Goal: Task Accomplishment & Management: Use online tool/utility

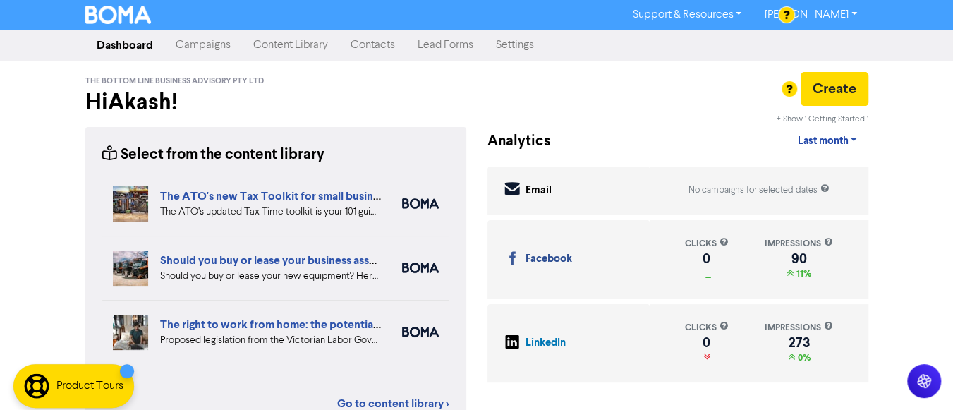
click at [274, 42] on link "Content Library" at bounding box center [290, 45] width 97 height 28
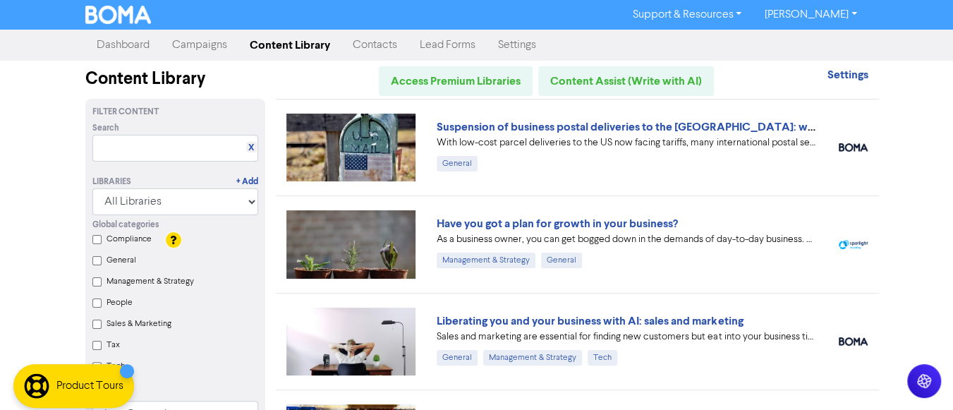
scroll to position [224, 0]
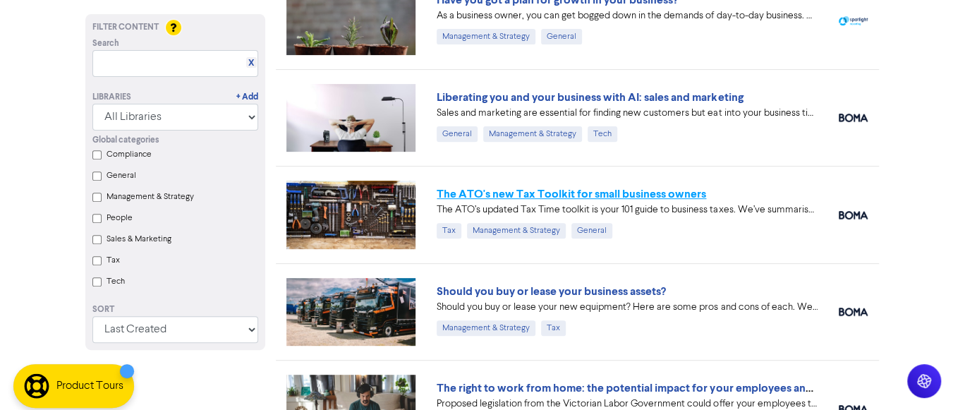
click at [586, 192] on link "The ATO's new Tax Toolkit for small business owners" at bounding box center [572, 194] width 270 height 14
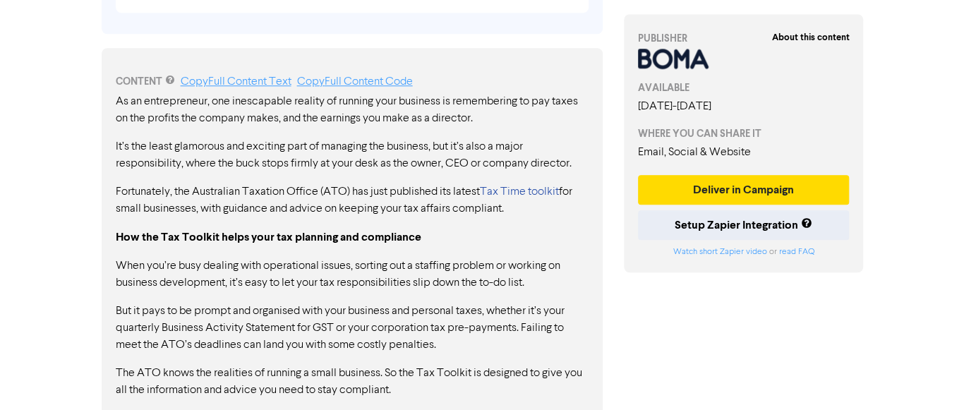
scroll to position [701, 0]
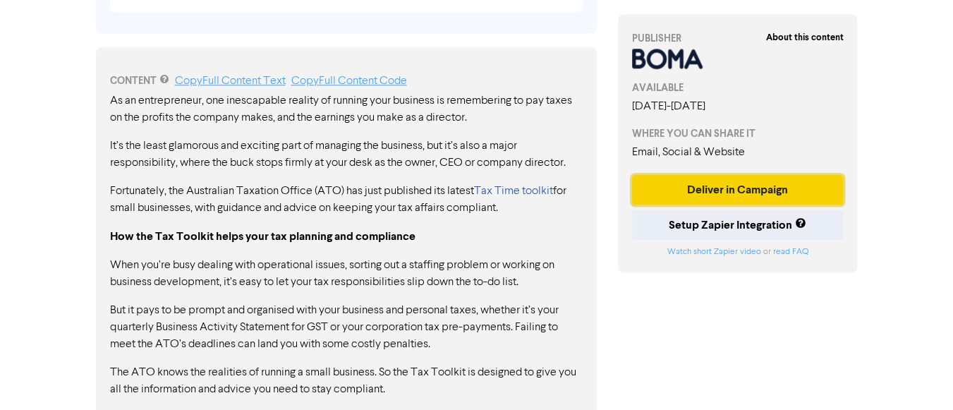
click at [701, 187] on button "Deliver in Campaign" at bounding box center [738, 190] width 212 height 30
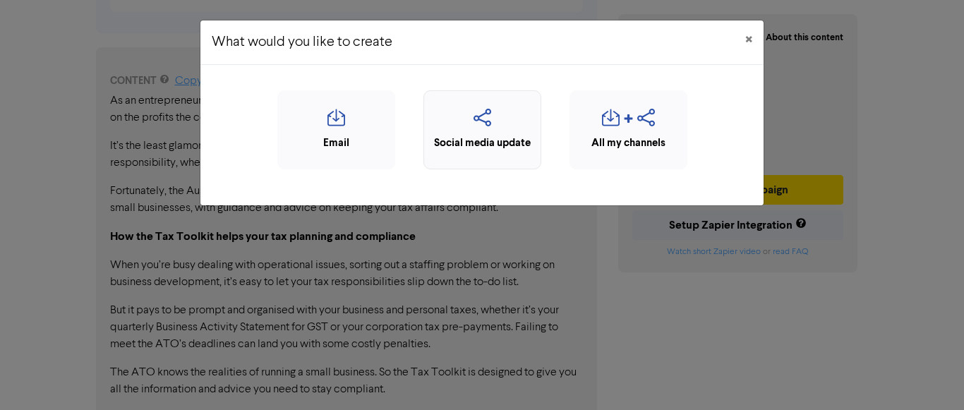
click at [453, 117] on icon "button" at bounding box center [482, 122] width 102 height 27
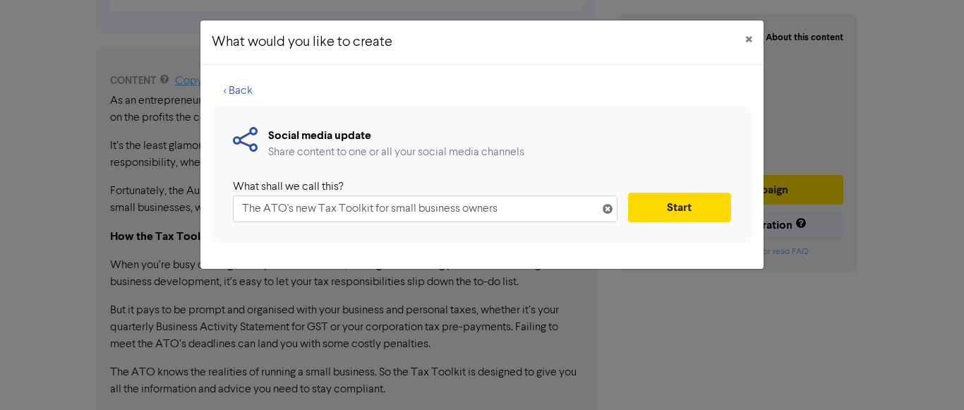
drag, startPoint x: 522, startPoint y: 209, endPoint x: 459, endPoint y: 215, distance: 63.1
click at [459, 215] on input "The ATO's new Tax Toolkit for small business owners" at bounding box center [425, 208] width 385 height 27
type input "The ATO's new Tax Toolkit for small businesses"
click at [691, 204] on button "Start" at bounding box center [679, 208] width 103 height 30
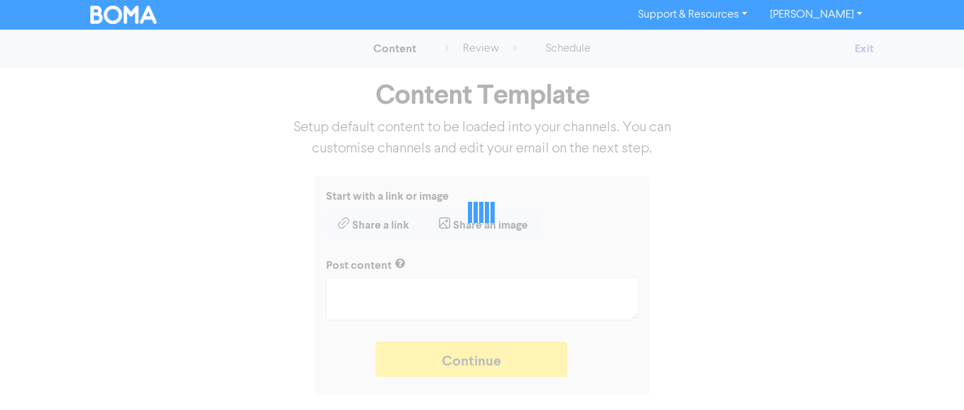
type textarea "x"
type textarea "The ATO’s updated Tax Time toolkit is your 101 guide to business taxes. We’ve s…"
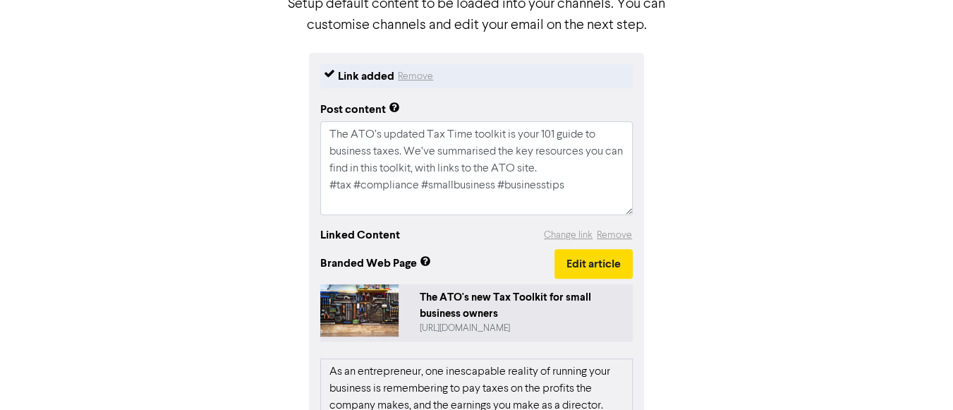
scroll to position [124, 0]
drag, startPoint x: 329, startPoint y: 136, endPoint x: 597, endPoint y: 195, distance: 274.6
click at [597, 195] on textarea "The ATO’s updated Tax Time toolkit is your 101 guide to business taxes. We’ve s…" at bounding box center [476, 168] width 313 height 94
click at [131, 205] on div "Link added Remove Post content The ATO’s updated Tax Time toolkit is your 101 g…" at bounding box center [477, 383] width 804 height 663
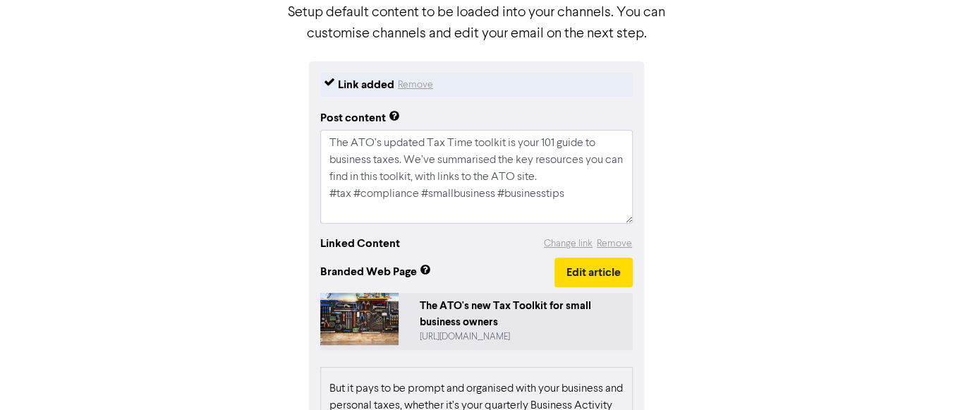
scroll to position [114, 0]
drag, startPoint x: 572, startPoint y: 188, endPoint x: 335, endPoint y: 138, distance: 242.2
click at [335, 138] on textarea "The ATO’s updated Tax Time toolkit is your 101 guide to business taxes. We’ve s…" at bounding box center [476, 178] width 313 height 94
type textarea "x"
type textarea "T"
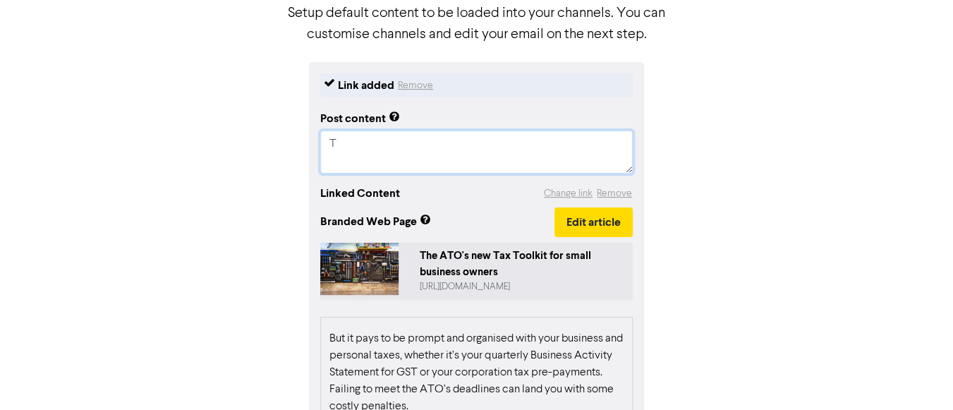
type textarea "x"
type textarea "H"
type textarea "x"
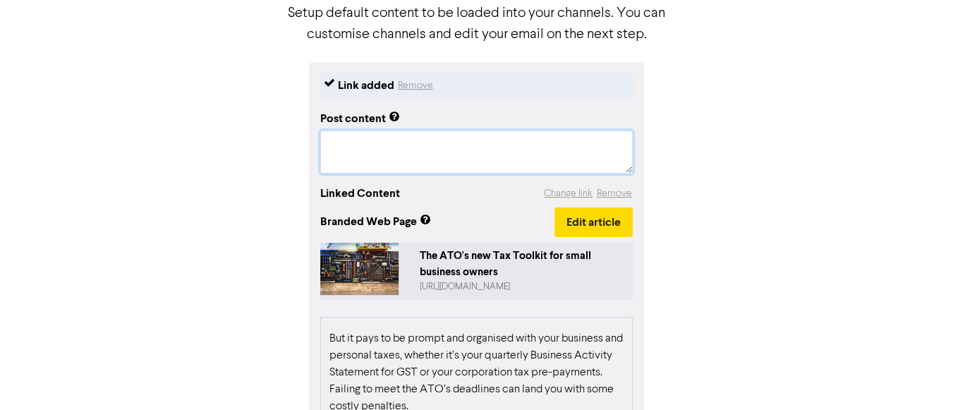
type textarea "["
type textarea "x"
type textarea "[P"
type textarea "x"
type textarea "[Pos"
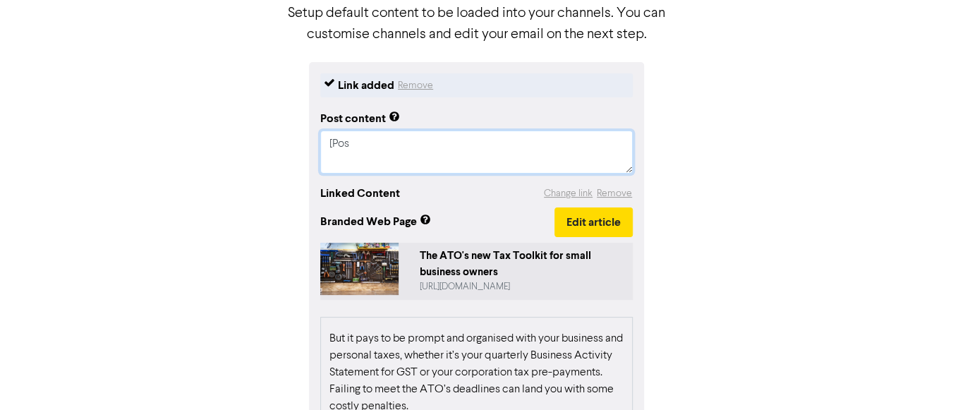
type textarea "x"
type textarea "[Post"
type textarea "x"
type textarea "[Post"
type textarea "x"
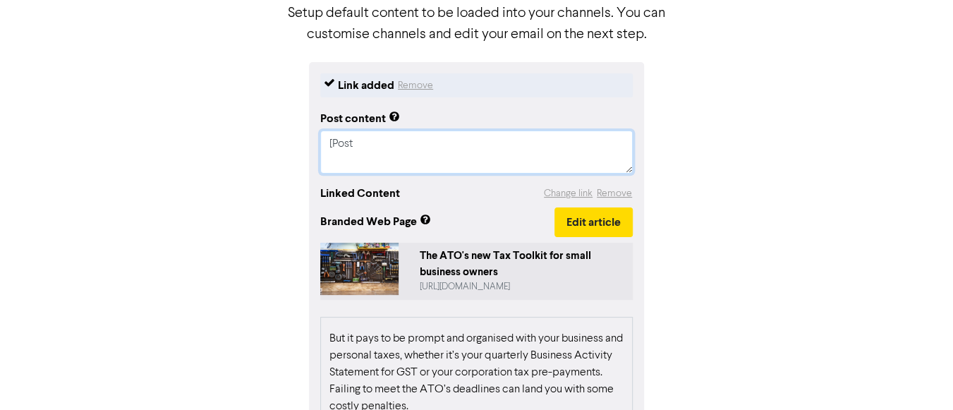
type textarea "[Post c"
type textarea "x"
type textarea "[Post con"
type textarea "x"
type textarea "[Post cont"
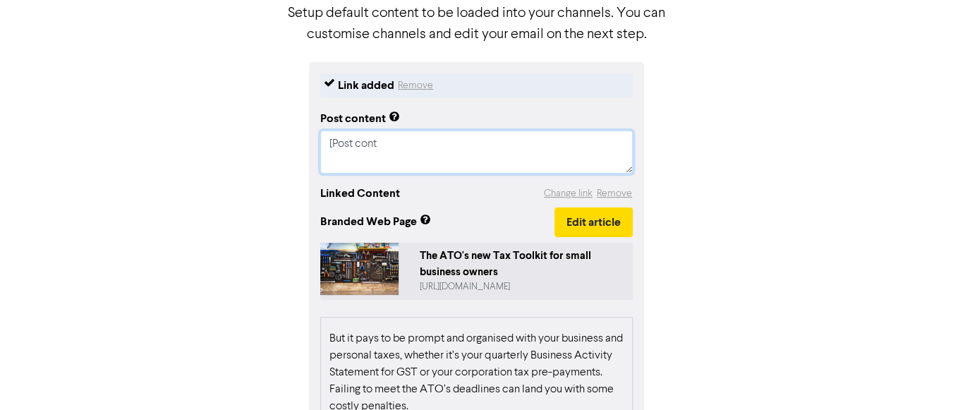
type textarea "x"
type textarea "[Post conte"
type textarea "x"
type textarea "[Post contet"
type textarea "x"
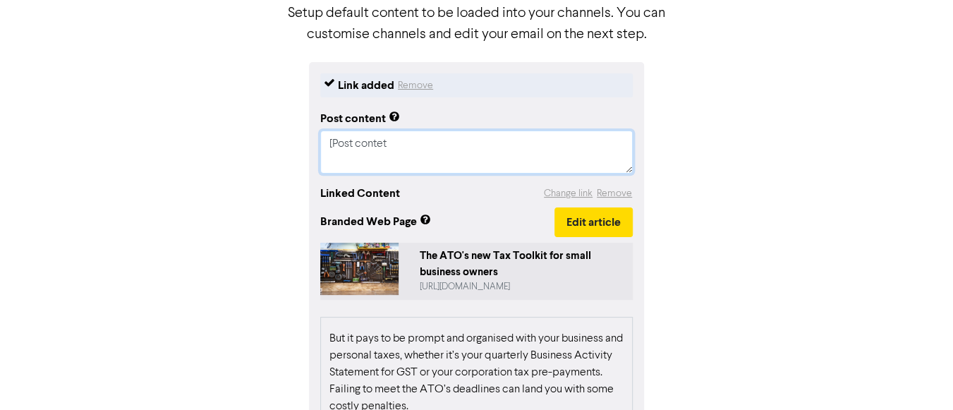
type textarea "[Post contet]"
type textarea "x"
type textarea "[Post content]"
click at [282, 193] on div "Link added Remove Post content [Post content] Linked Content Change link Remove…" at bounding box center [477, 368] width 804 height 612
drag, startPoint x: 591, startPoint y: 219, endPoint x: 508, endPoint y: 236, distance: 85.1
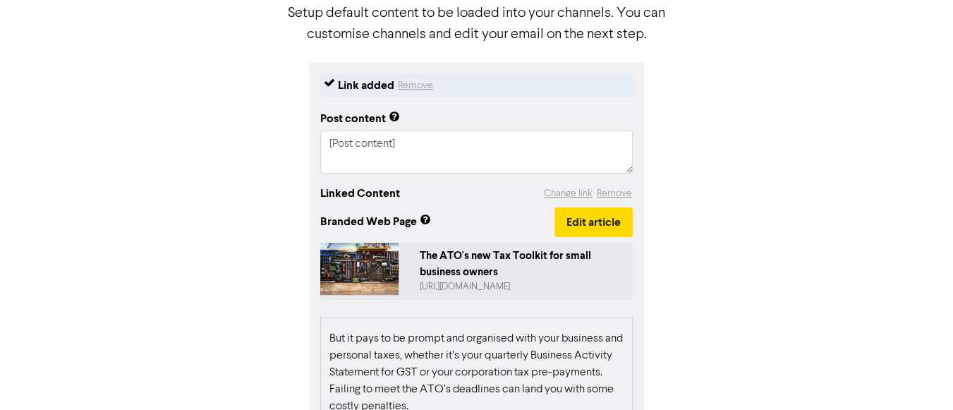
click at [508, 236] on div "Branded Web Page" at bounding box center [437, 225] width 234 height 24
click at [595, 222] on button "Edit article" at bounding box center [594, 222] width 78 height 30
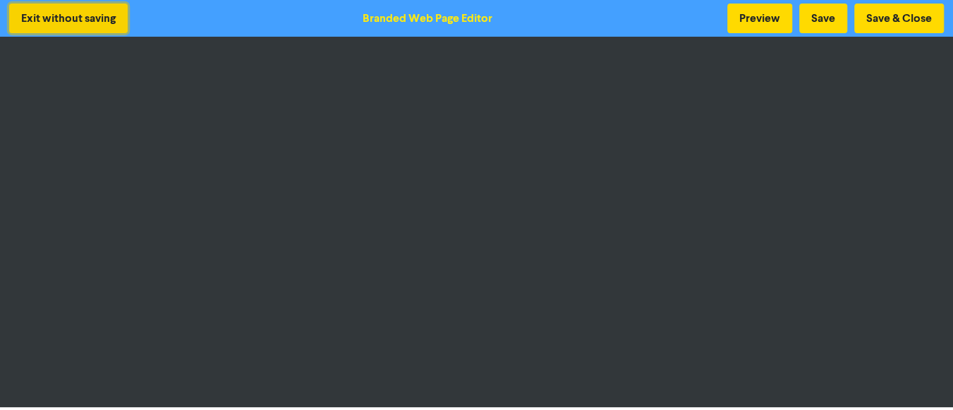
click at [50, 14] on button "Exit without saving" at bounding box center [68, 19] width 119 height 30
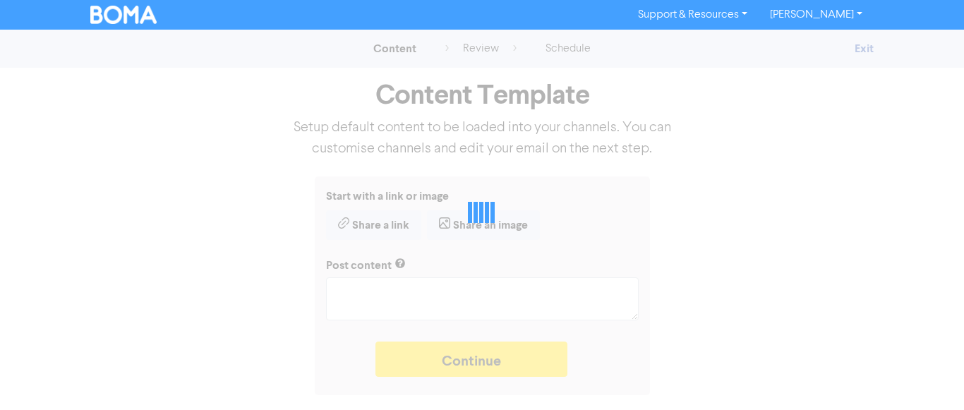
type textarea "x"
type textarea "The ATO’s updated Tax Time toolkit is your 101 guide to business taxes. We’ve s…"
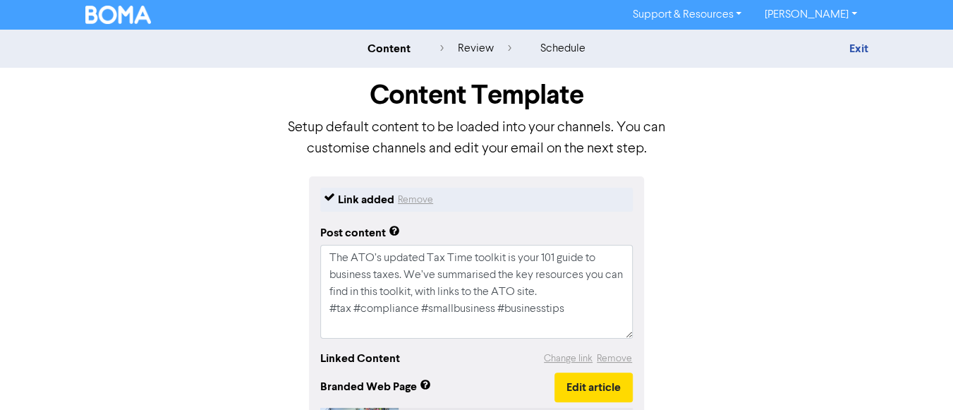
scroll to position [429, 0]
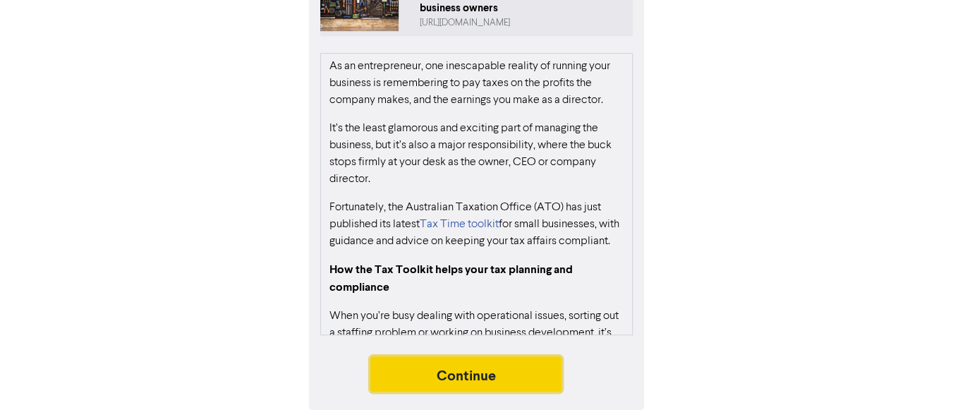
click at [469, 369] on button "Continue" at bounding box center [466, 373] width 192 height 35
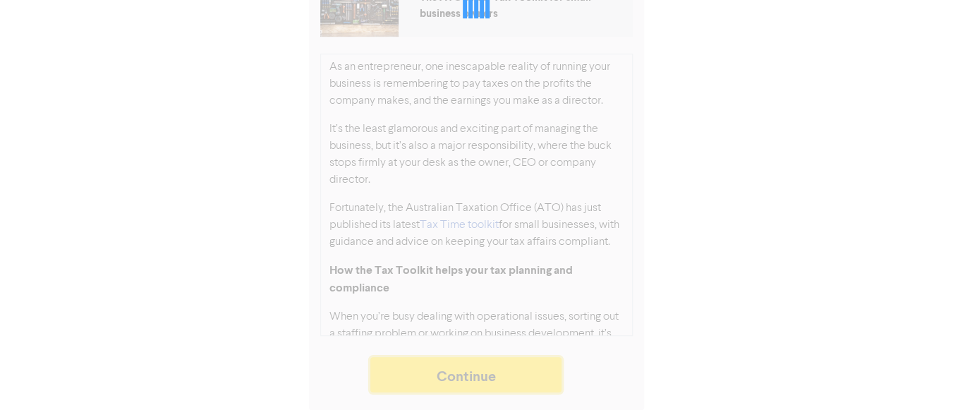
scroll to position [248, 0]
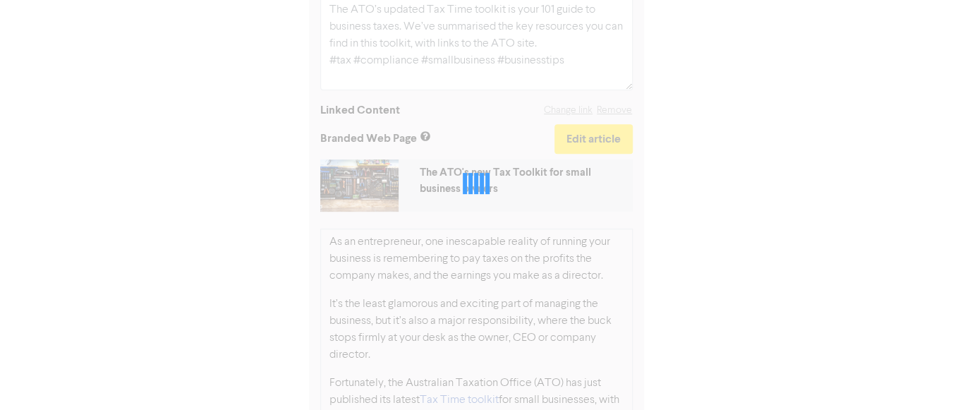
type textarea "x"
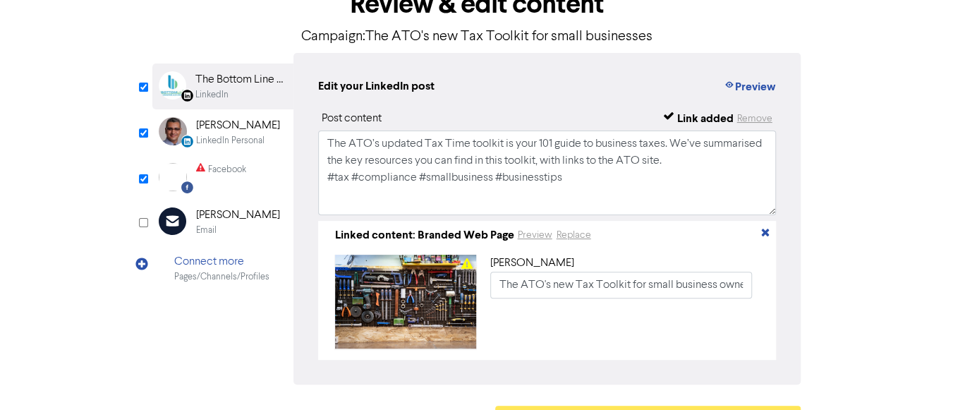
scroll to position [134, 0]
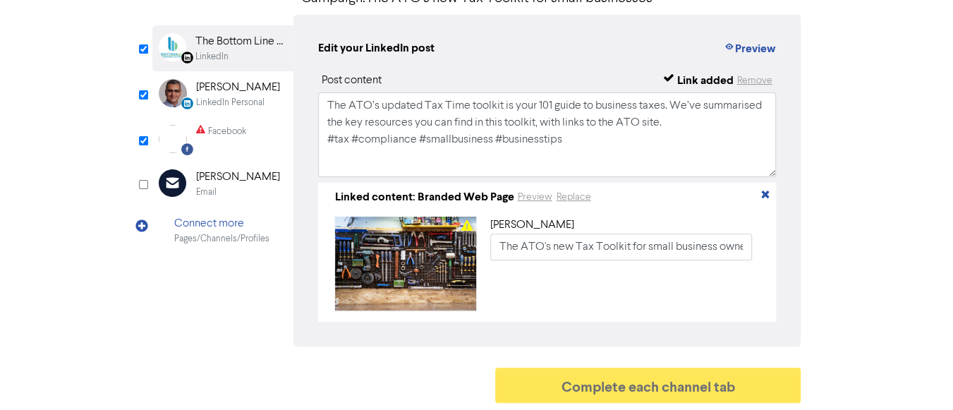
click at [227, 96] on div "LinkedIn Personal" at bounding box center [230, 102] width 68 height 13
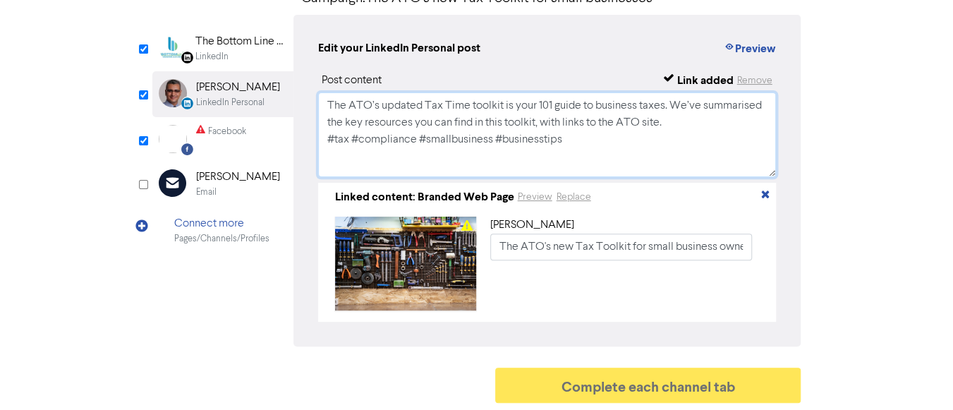
click at [418, 106] on textarea "The ATO’s updated Tax Time toolkit is your 101 guide to business taxes. We’ve s…" at bounding box center [547, 134] width 459 height 85
click at [222, 51] on div "LinkedIn" at bounding box center [211, 56] width 33 height 13
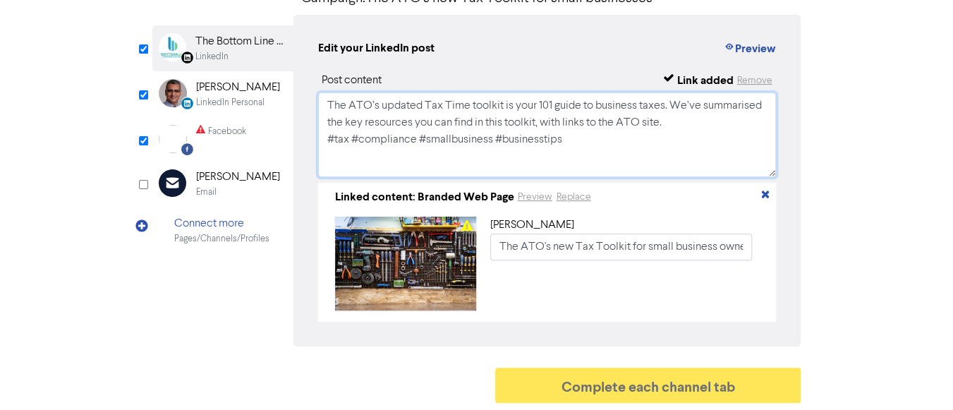
click at [358, 135] on textarea "The ATO’s updated Tax Time toolkit is your 101 guide to business taxes. We’ve s…" at bounding box center [547, 134] width 459 height 85
click at [215, 138] on div "Facebook" at bounding box center [221, 139] width 50 height 28
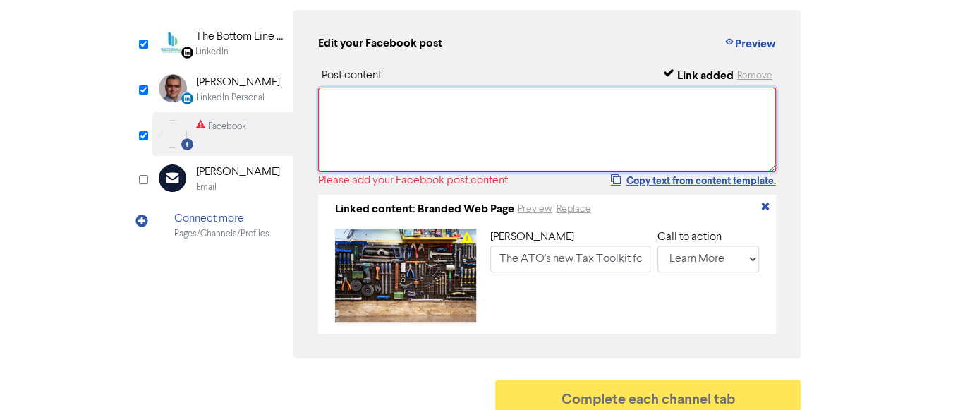
click at [457, 128] on textarea at bounding box center [547, 129] width 459 height 85
click at [661, 180] on button "Copy text from content template." at bounding box center [693, 180] width 167 height 17
click at [439, 120] on textarea at bounding box center [547, 129] width 459 height 85
paste textarea "The ATO’s updated Tax Time toolkit is your 101 guide to business taxes. We’ve s…"
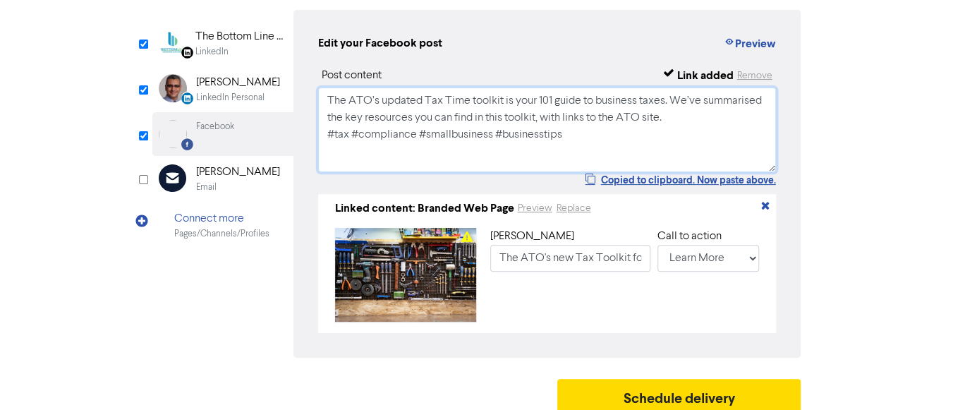
type textarea "The ATO’s updated Tax Time toolkit is your 101 guide to business taxes. We’ve s…"
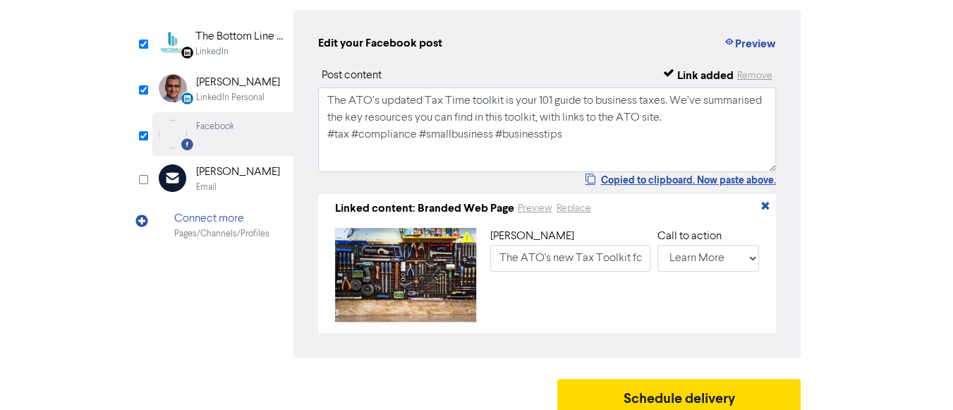
click at [27, 166] on div "< Back content review schedule Exit Review & edit content Campaign: The ATO's n…" at bounding box center [476, 159] width 953 height 526
click at [192, 98] on icon at bounding box center [187, 98] width 12 height 12
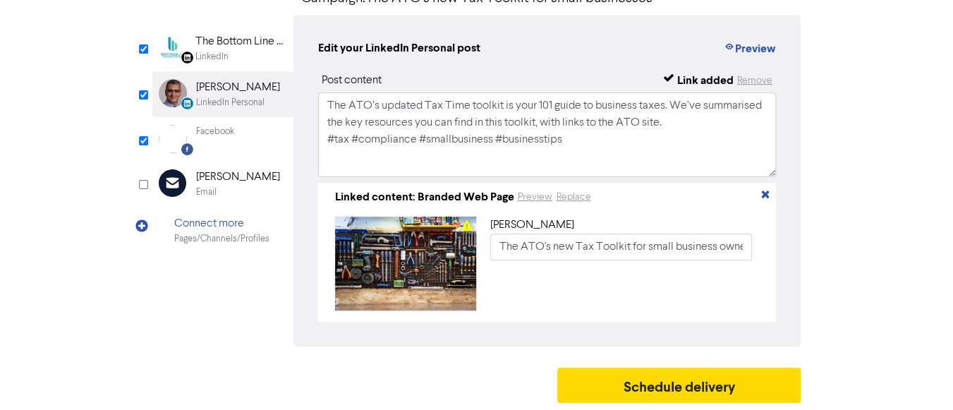
click at [238, 124] on div "Facebook Created with Sketch. Facebook" at bounding box center [222, 139] width 141 height 44
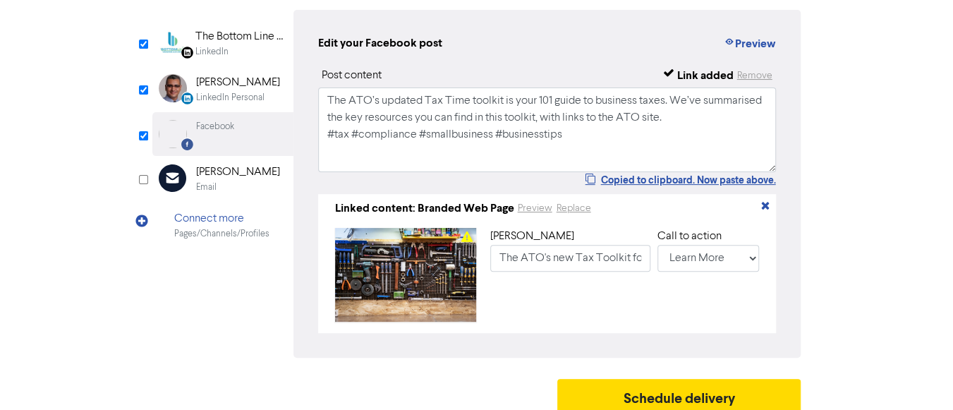
scroll to position [150, 0]
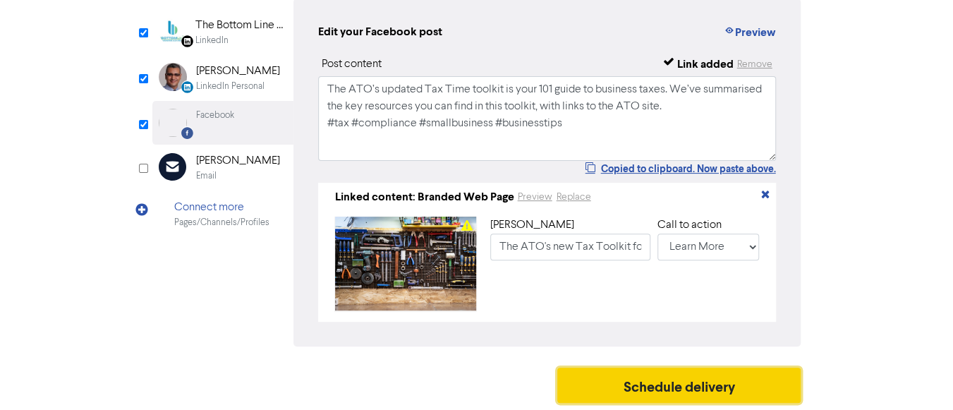
click at [628, 385] on button "Schedule delivery" at bounding box center [679, 385] width 244 height 35
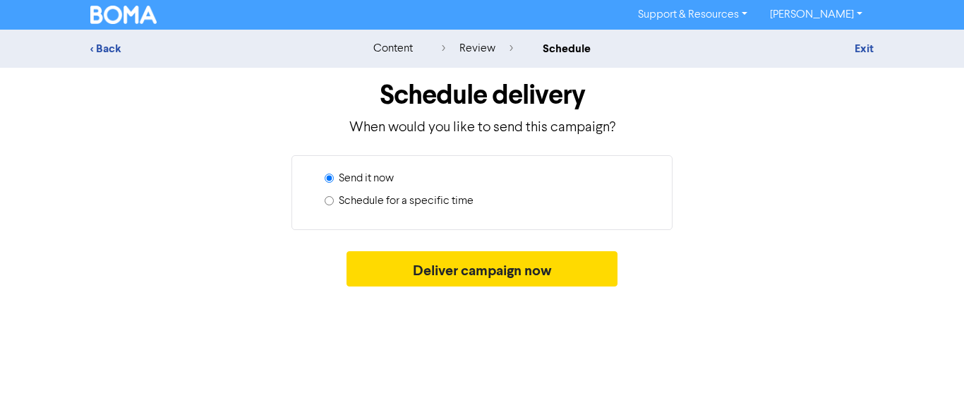
click at [332, 202] on input "Schedule for a specific time" at bounding box center [329, 200] width 9 height 9
radio input "true"
radio input "false"
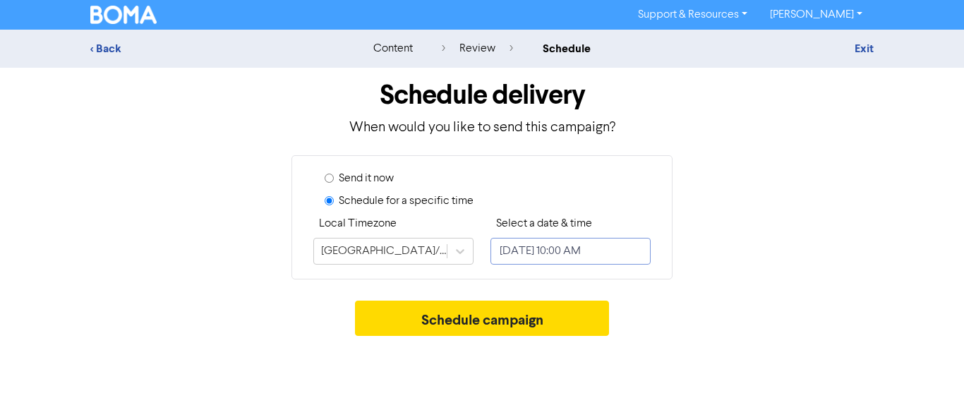
click at [571, 252] on input "September 10, 2025 10:00 AM" at bounding box center [570, 251] width 160 height 27
select select "8"
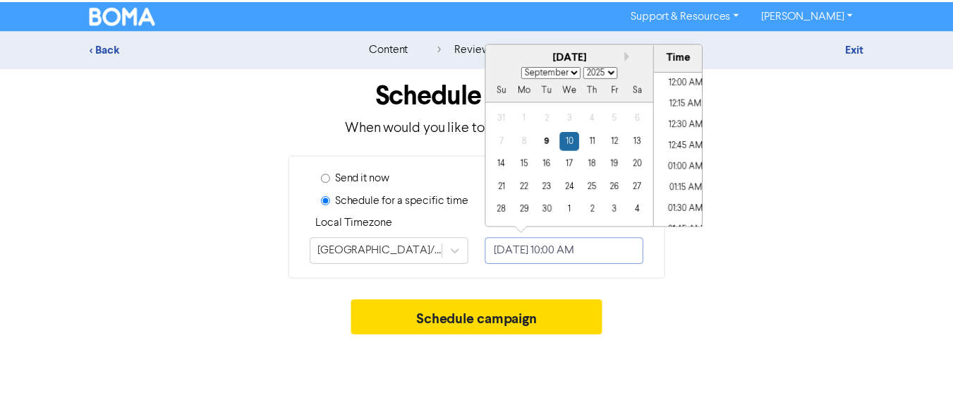
scroll to position [780, 0]
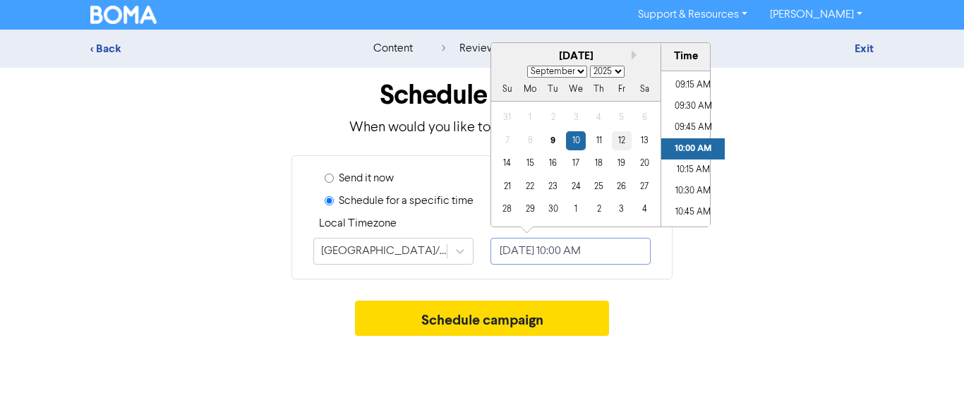
click at [622, 140] on div "12" at bounding box center [621, 140] width 19 height 19
type input "September 12, 2025 10:00 AM"
click at [678, 147] on li "10:00 AM" at bounding box center [693, 148] width 64 height 21
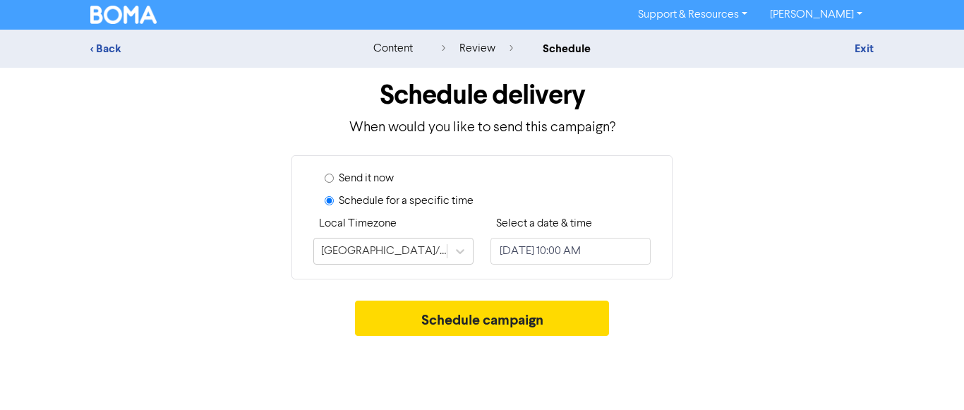
click at [764, 237] on div "Send it now Schedule for a specific time Local Timezone Australia/Sydney Select…" at bounding box center [482, 217] width 804 height 124
click at [867, 52] on link "Exit" at bounding box center [864, 49] width 19 height 14
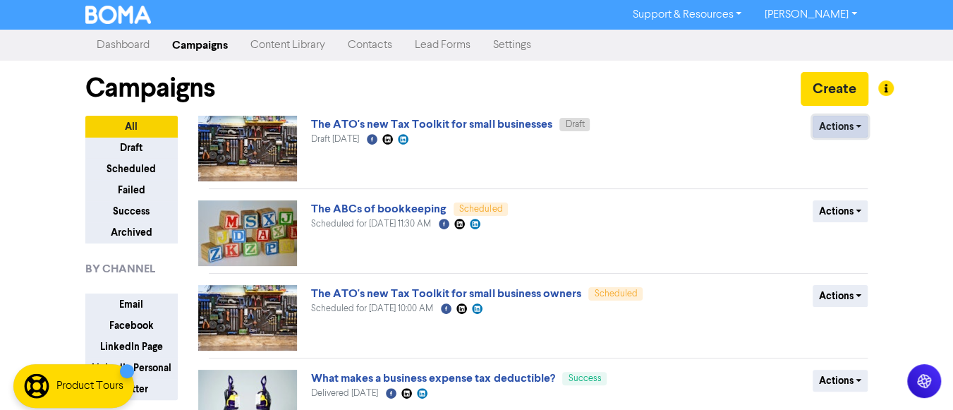
click at [845, 126] on button "Actions" at bounding box center [841, 127] width 56 height 22
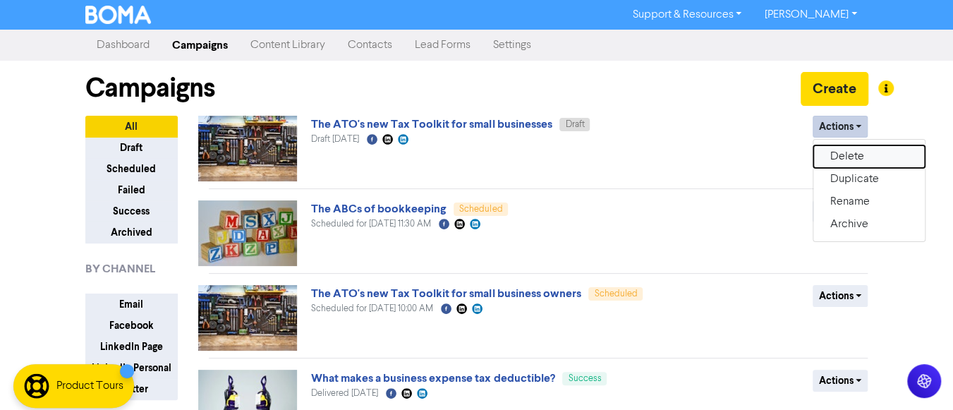
click at [838, 155] on button "Delete" at bounding box center [869, 156] width 111 height 23
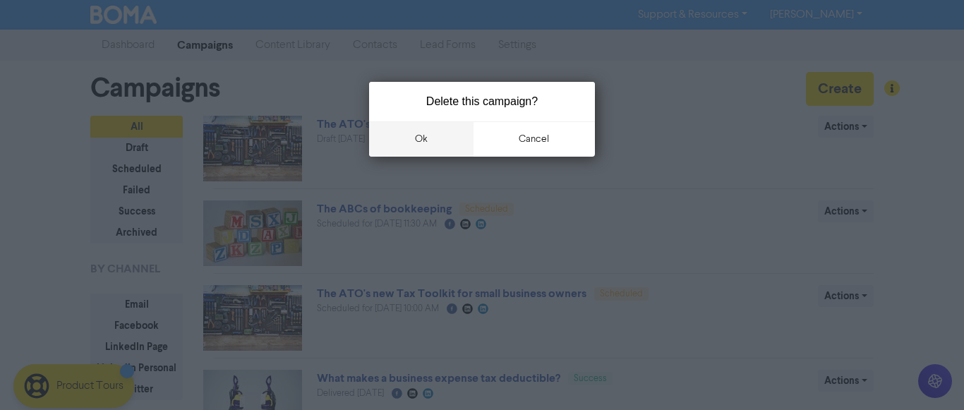
click at [430, 135] on button "ok" at bounding box center [421, 138] width 104 height 35
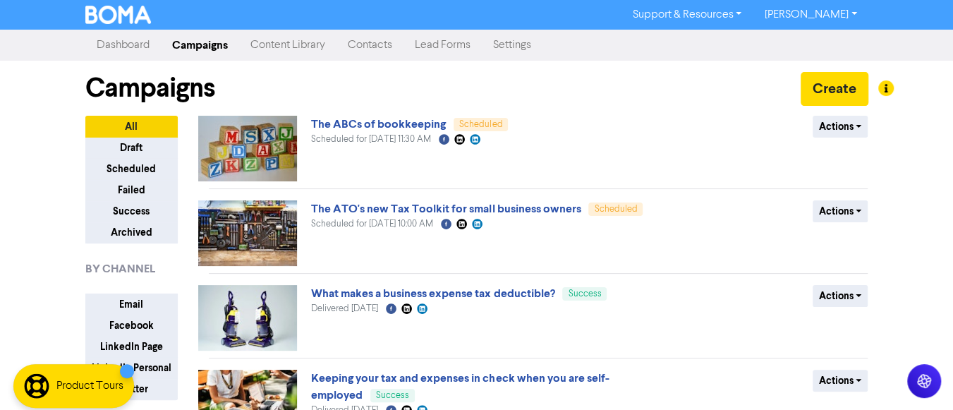
click at [268, 53] on link "Content Library" at bounding box center [287, 45] width 97 height 28
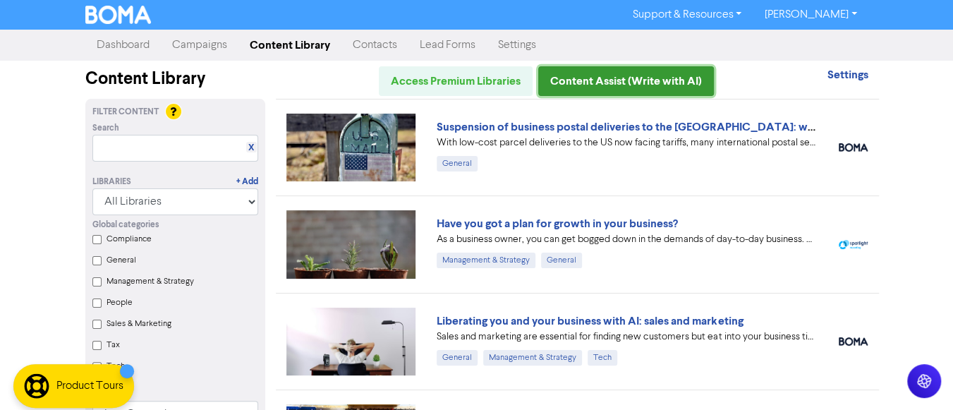
click at [575, 78] on link "Content Assist (Write with AI)" at bounding box center [626, 81] width 176 height 30
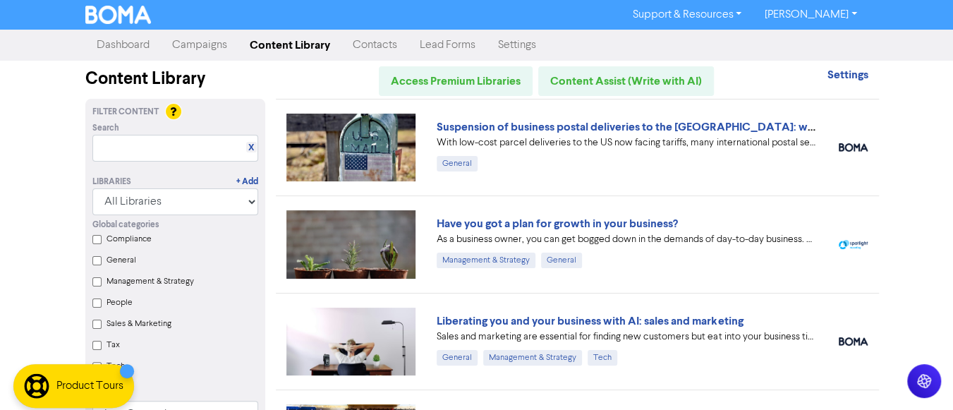
click at [114, 46] on link "Dashboard" at bounding box center [123, 45] width 76 height 28
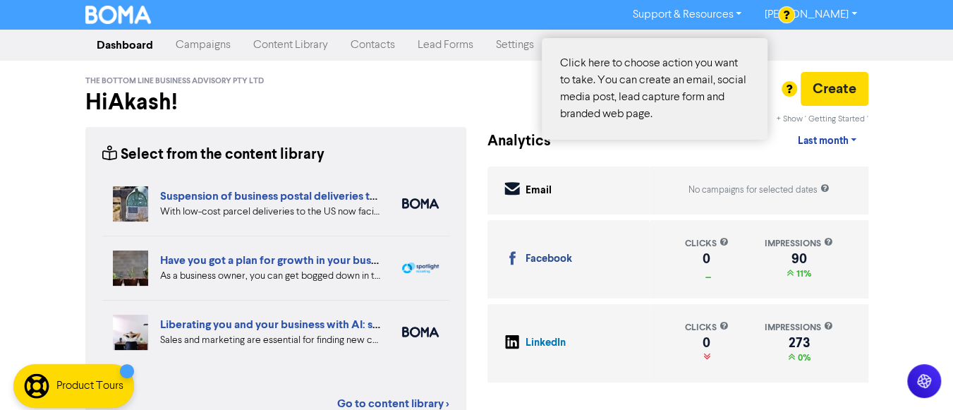
click at [841, 88] on div at bounding box center [476, 205] width 953 height 410
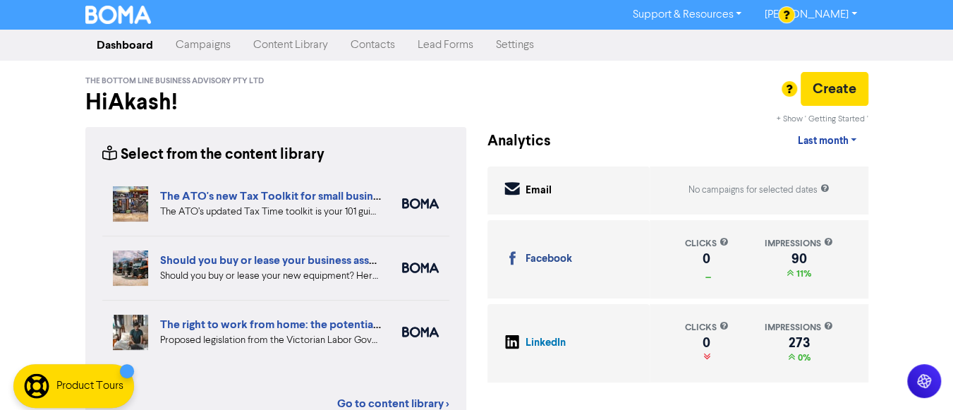
click at [836, 81] on div at bounding box center [476, 205] width 953 height 410
click at [848, 87] on button "Create" at bounding box center [835, 89] width 68 height 34
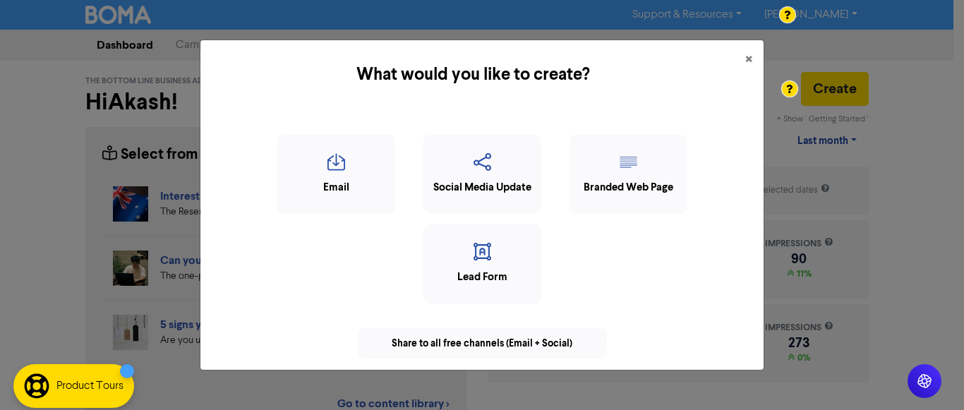
drag, startPoint x: 490, startPoint y: 190, endPoint x: 606, endPoint y: 240, distance: 126.8
click at [606, 240] on div "Email Social Media Update Branded Web Page Lead Form" at bounding box center [482, 224] width 541 height 179
click at [524, 210] on div "Social Media Update" at bounding box center [482, 174] width 118 height 79
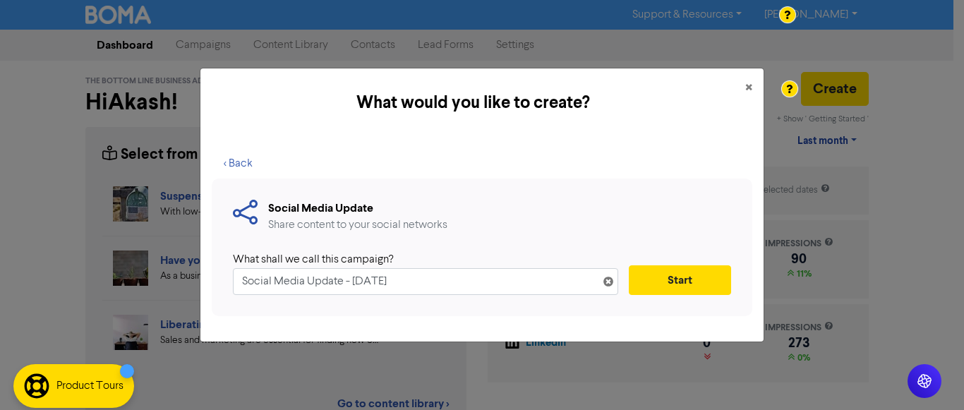
drag, startPoint x: 235, startPoint y: 286, endPoint x: 205, endPoint y: 289, distance: 29.8
click at [205, 289] on div "< Back Social Media Update Share content to your social networks What shall we …" at bounding box center [481, 240] width 563 height 204
click at [665, 286] on button "Start" at bounding box center [680, 280] width 102 height 30
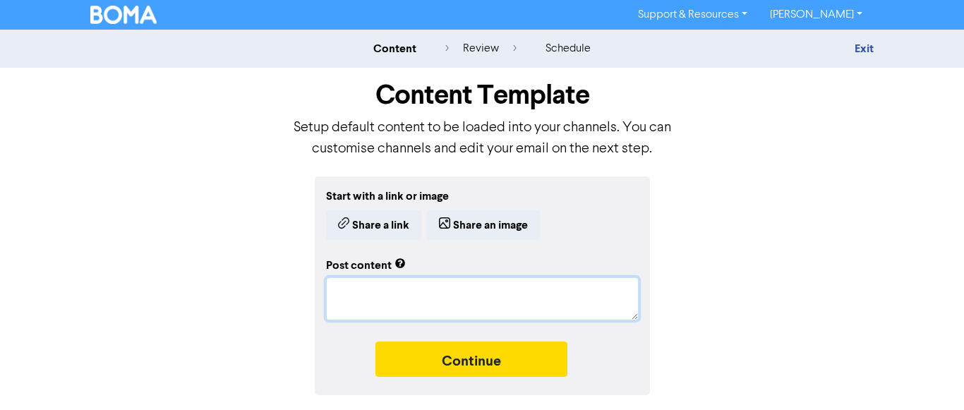
click at [337, 292] on textarea at bounding box center [482, 298] width 313 height 43
click at [210, 286] on div "Start with a link or image Share a link Share an image Post content Continue" at bounding box center [482, 285] width 804 height 219
click at [867, 40] on div "Exit" at bounding box center [750, 48] width 247 height 17
click at [859, 49] on link "Exit" at bounding box center [864, 49] width 19 height 14
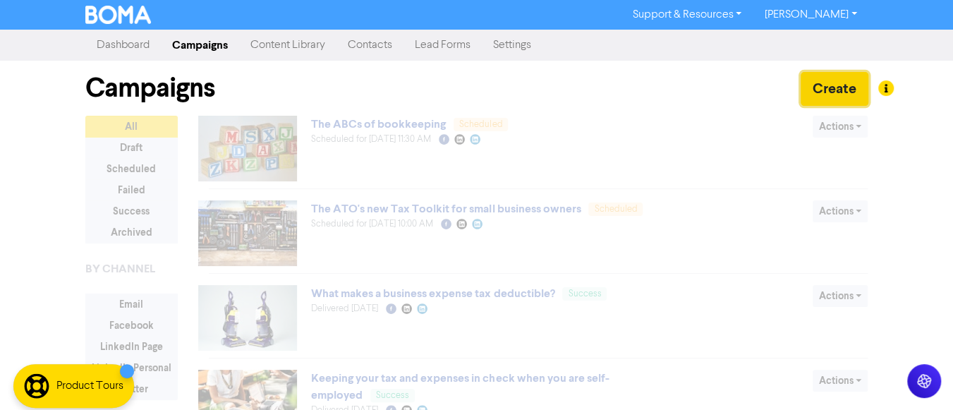
click at [837, 90] on button "Create" at bounding box center [835, 89] width 68 height 34
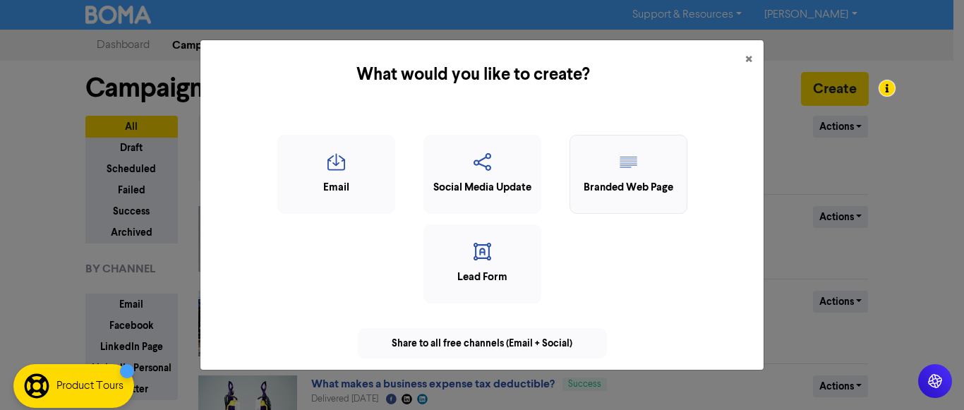
click at [648, 188] on div "Branded Web Page" at bounding box center [628, 188] width 102 height 16
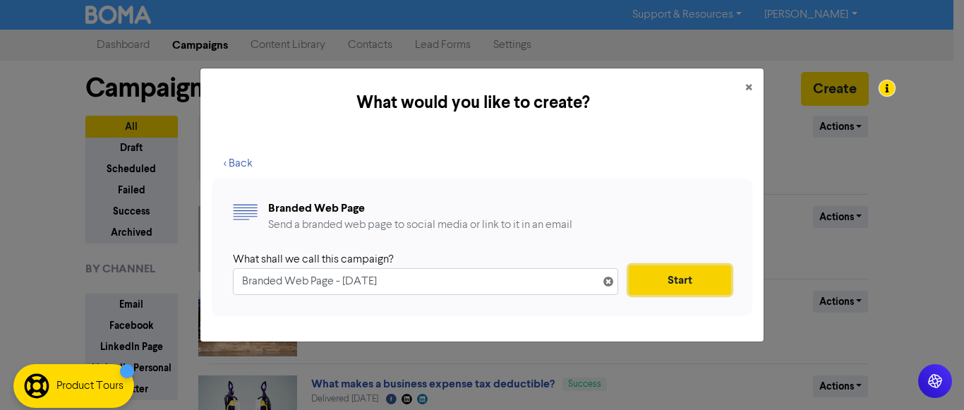
click at [663, 277] on button "Start" at bounding box center [680, 280] width 102 height 30
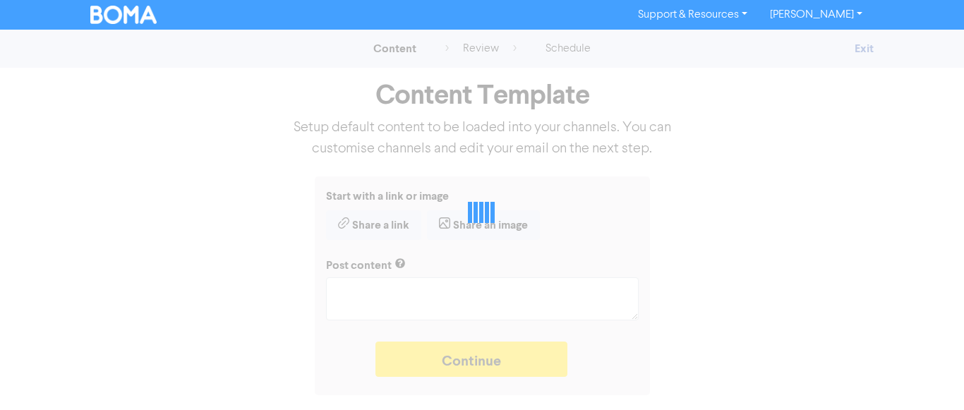
type textarea "x"
type textarea "Write your summary intro here..."
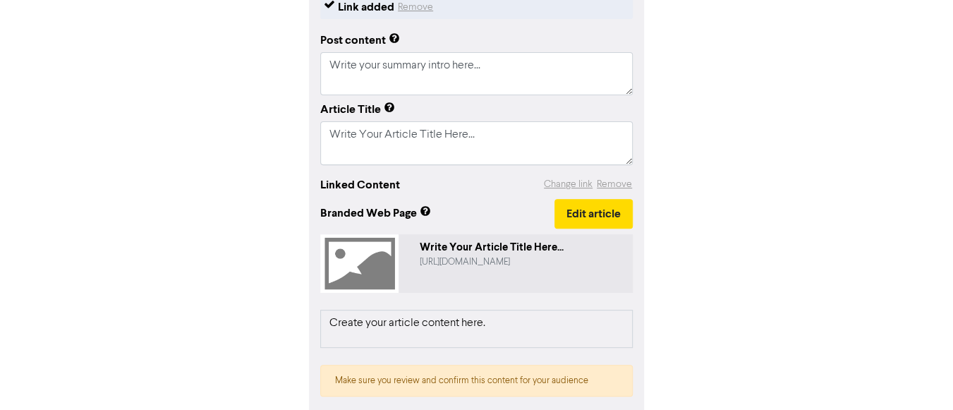
scroll to position [253, 0]
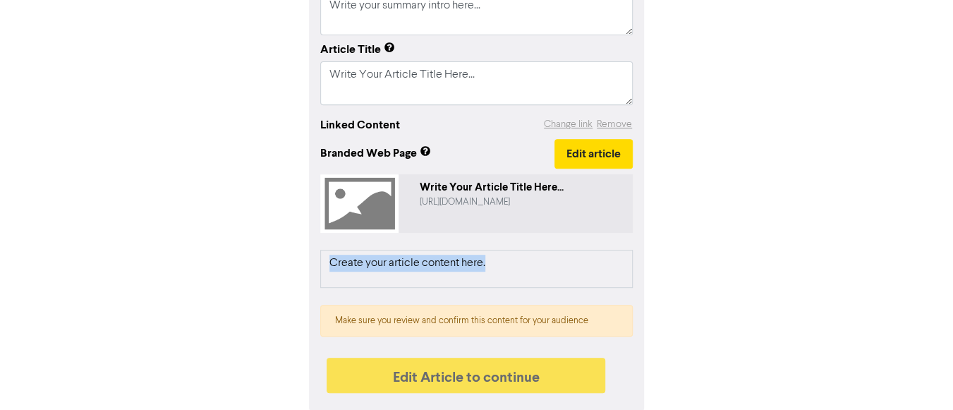
drag, startPoint x: 496, startPoint y: 266, endPoint x: 301, endPoint y: 258, distance: 195.6
click at [301, 258] on div "Link added Remove Post content Write your summary intro here... Article Title W…" at bounding box center [477, 168] width 804 height 488
click at [315, 258] on div "Link added Remove Post content Write your summary intro here... Article Title W…" at bounding box center [476, 167] width 335 height 488
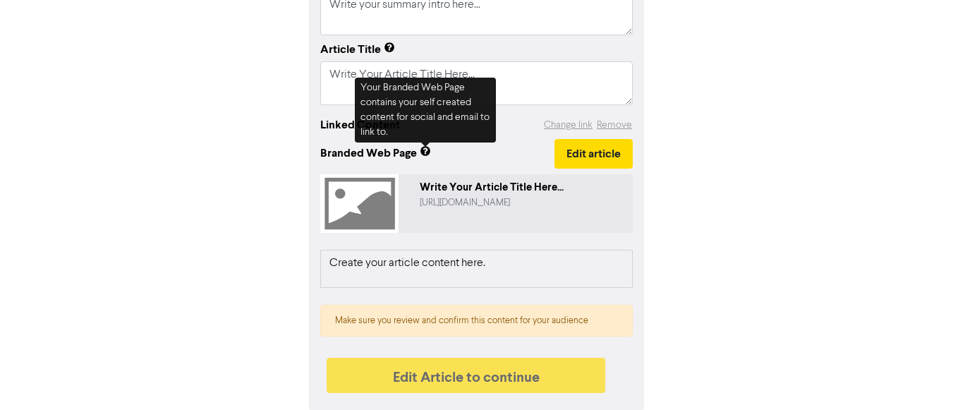
scroll to position [0, 0]
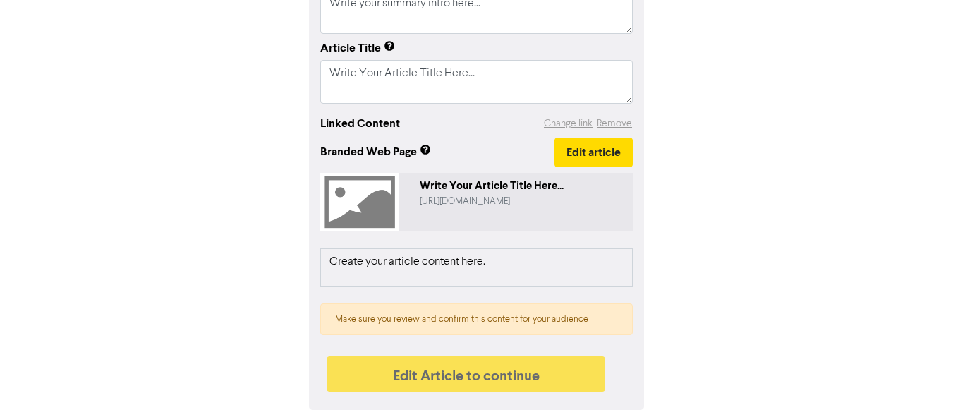
type textarea "x"
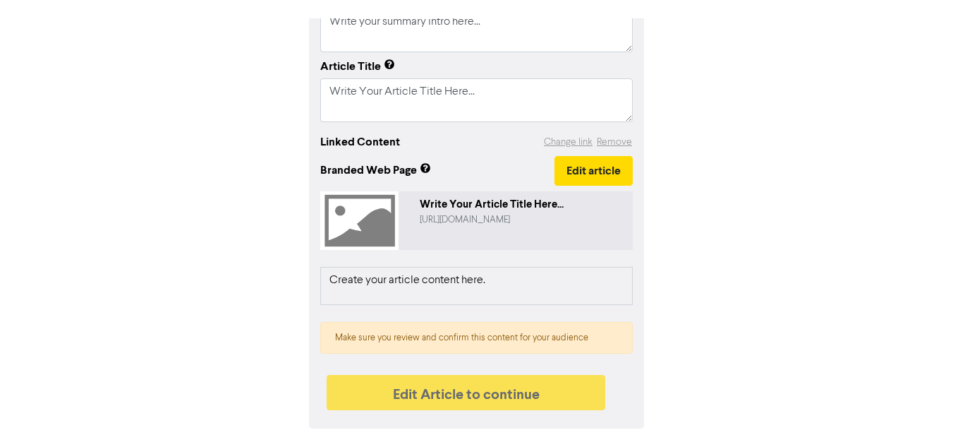
scroll to position [219, 0]
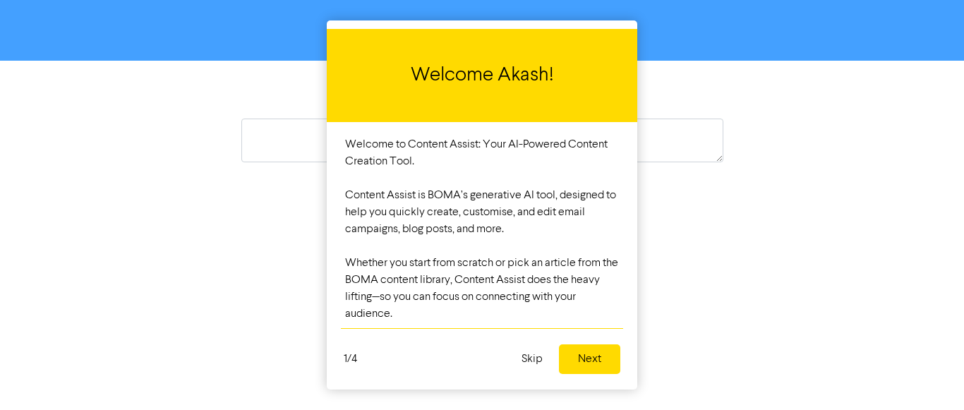
click at [525, 358] on button "Skip" at bounding box center [532, 359] width 38 height 30
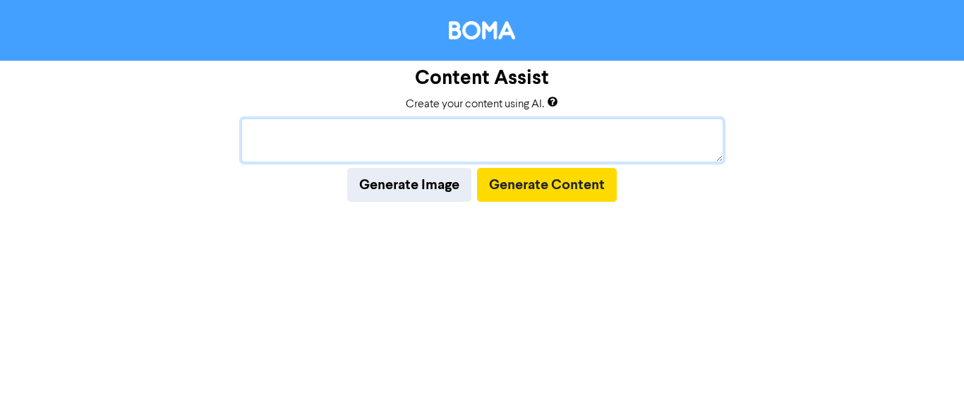
click at [324, 147] on textarea at bounding box center [482, 141] width 482 height 44
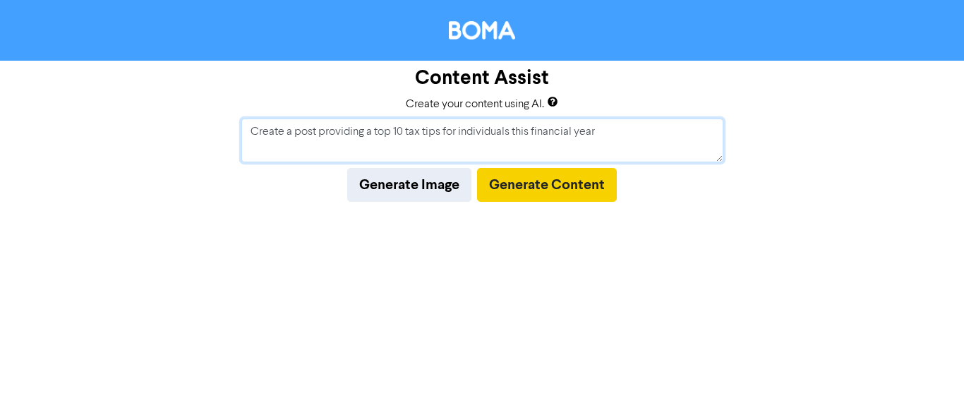
type textarea "Create a post providing a top 10 tax tips for individuals this financial year"
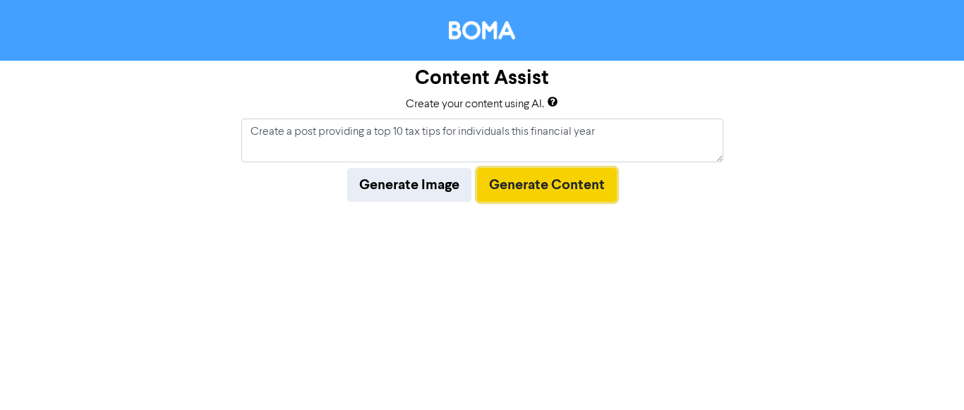
click at [543, 190] on button "Generate Content" at bounding box center [547, 185] width 140 height 34
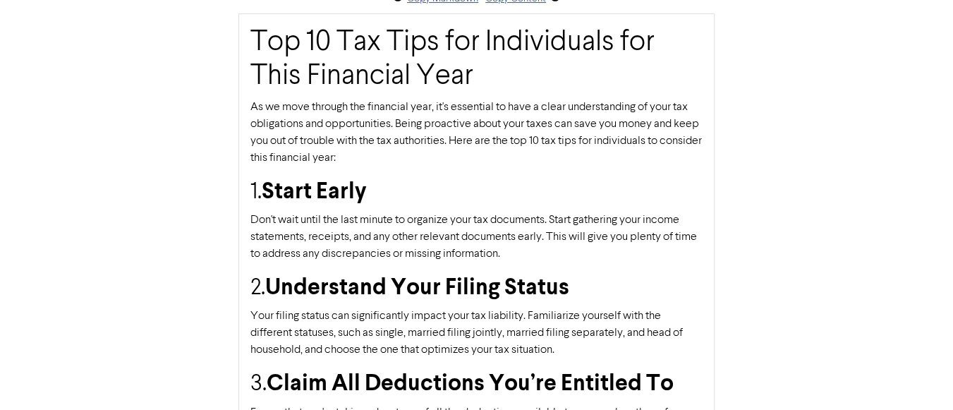
scroll to position [229, 0]
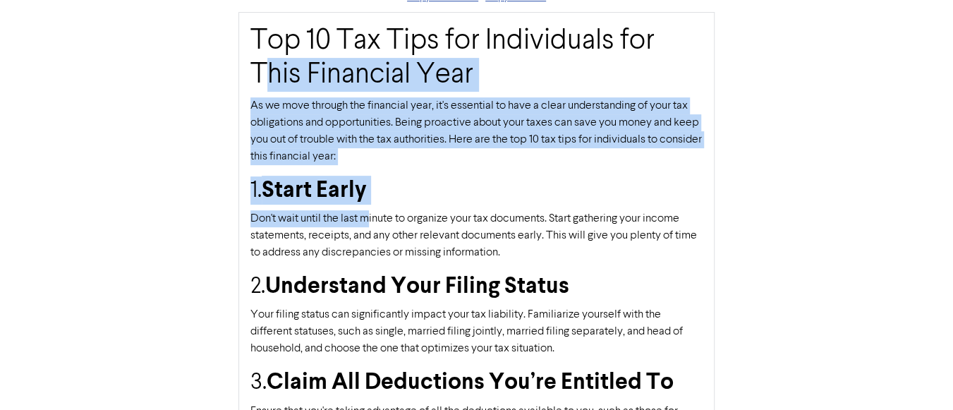
drag, startPoint x: 259, startPoint y: 78, endPoint x: 367, endPoint y: 206, distance: 167.2
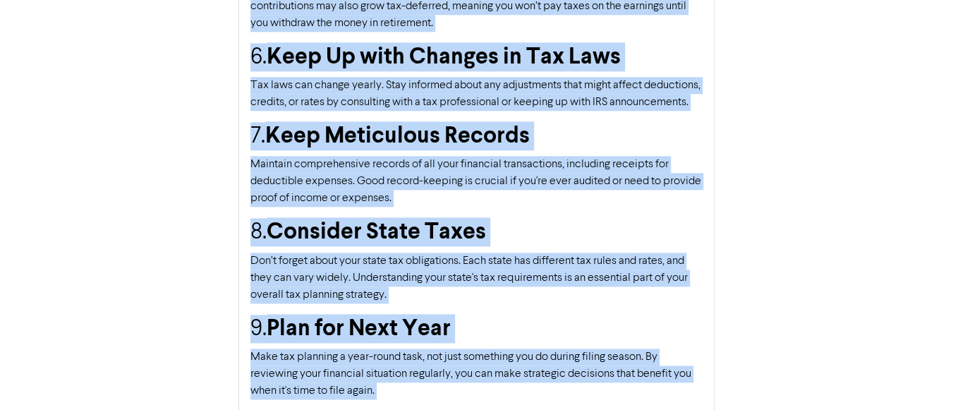
scroll to position [1060, 0]
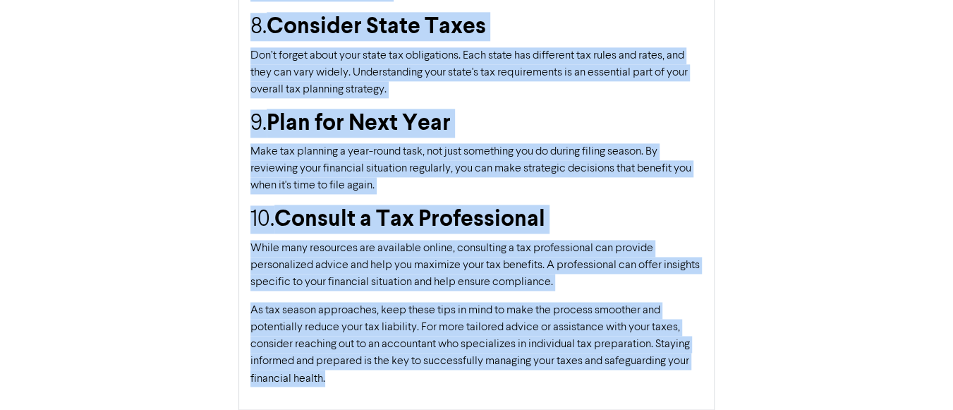
drag, startPoint x: 254, startPoint y: 38, endPoint x: 408, endPoint y: 418, distance: 409.6
copy div "Top 10 Tax Tips for Individuals for This Financial Year As we move through the …"
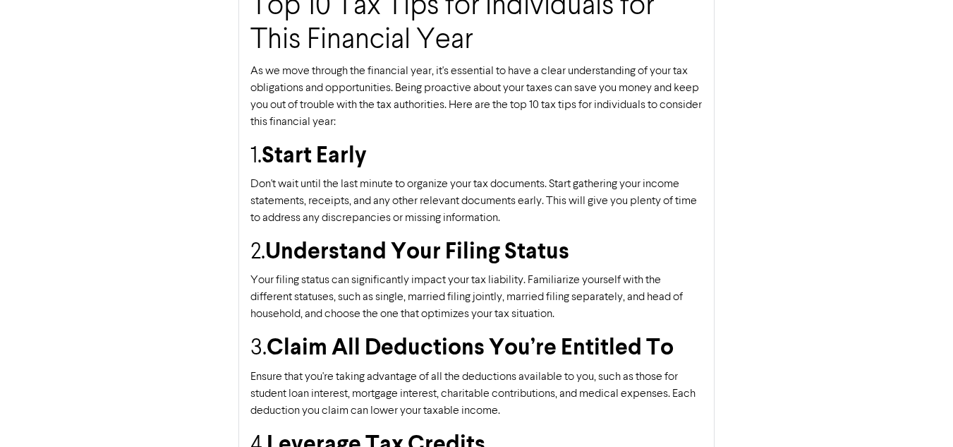
scroll to position [0, 0]
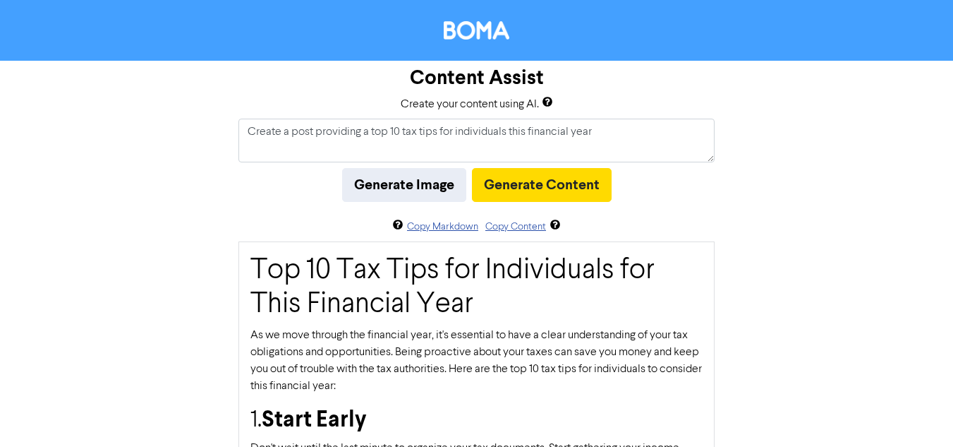
click at [493, 37] on img at bounding box center [477, 30] width 66 height 18
click at [483, 35] on img at bounding box center [477, 30] width 66 height 18
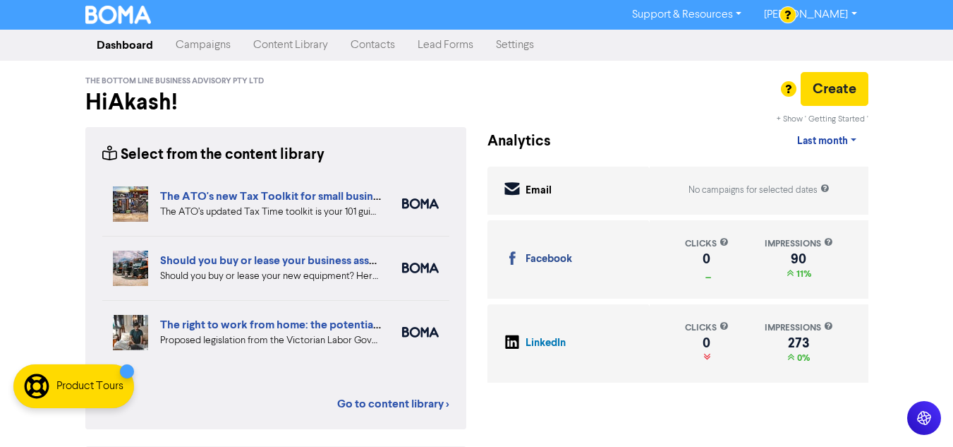
click at [466, 92] on h2 "Hi [PERSON_NAME] !" at bounding box center [275, 102] width 381 height 27
click at [274, 56] on link "Content Library" at bounding box center [290, 45] width 97 height 28
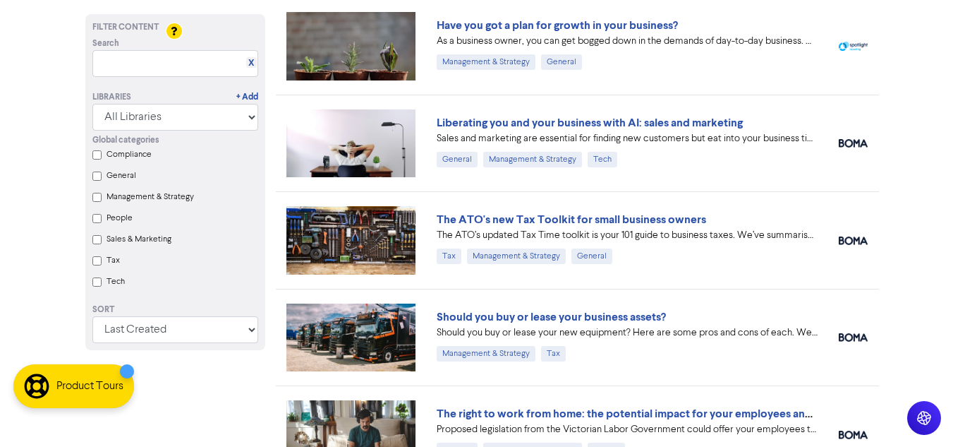
scroll to position [203, 0]
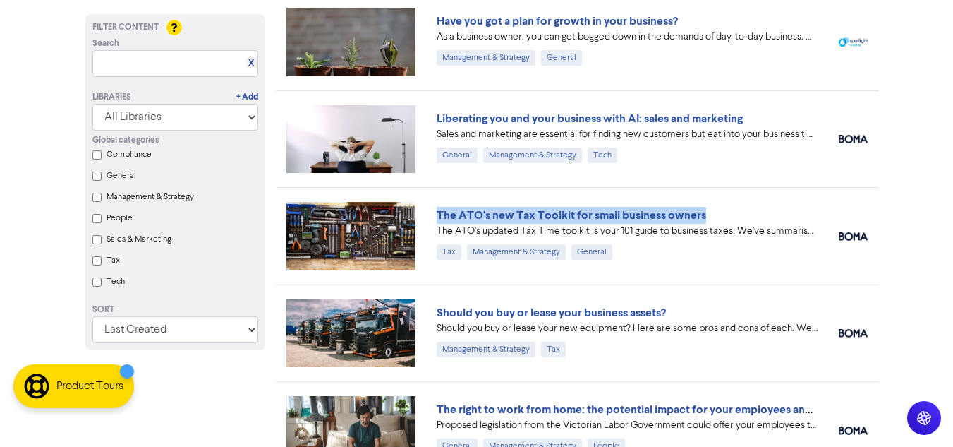
drag, startPoint x: 432, startPoint y: 214, endPoint x: 713, endPoint y: 219, distance: 281.6
click at [713, 219] on div "The ATO's new Tax Toolkit for small business owners The ATO’s updated Tax Time …" at bounding box center [627, 236] width 402 height 59
click at [713, 219] on div "The ATO's new Tax Toolkit for small business owners" at bounding box center [627, 215] width 381 height 17
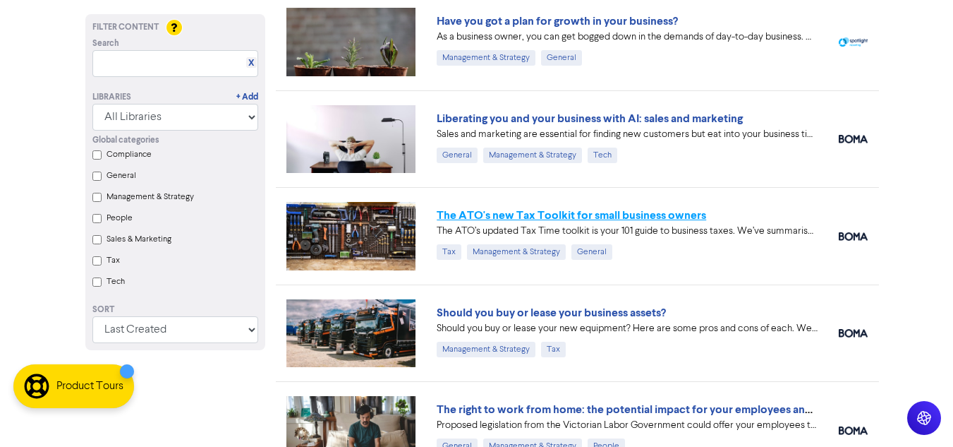
click at [580, 215] on link "The ATO's new Tax Toolkit for small business owners" at bounding box center [572, 215] width 270 height 14
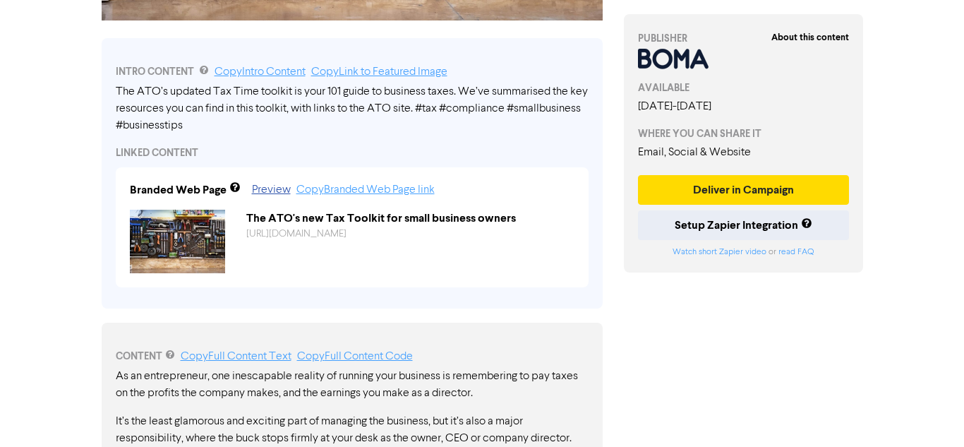
scroll to position [408, 0]
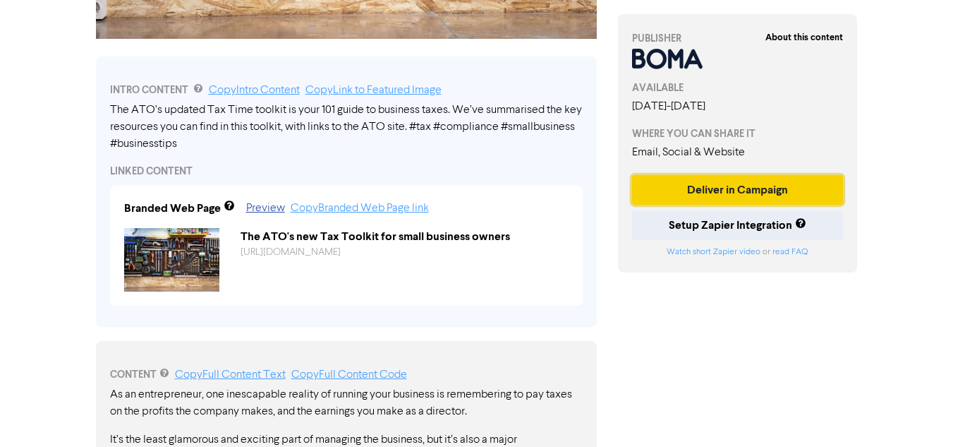
click at [691, 193] on button "Deliver in Campaign" at bounding box center [738, 190] width 212 height 30
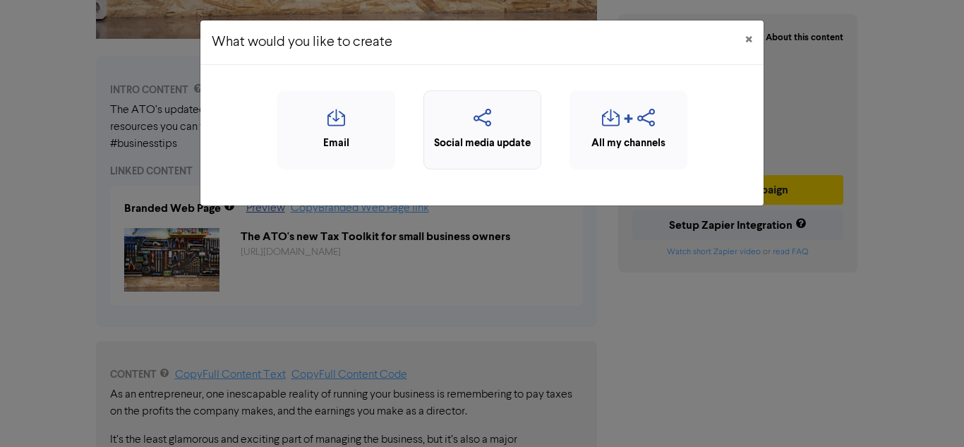
click at [507, 133] on icon "button" at bounding box center [482, 122] width 102 height 27
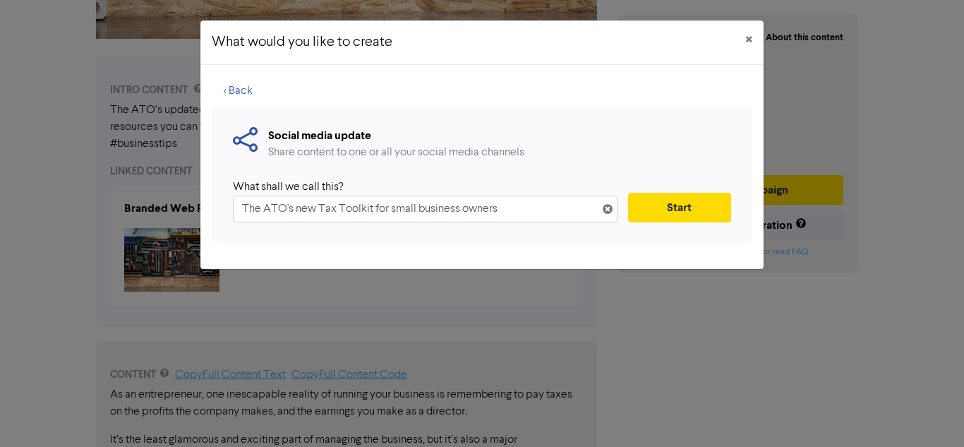
drag, startPoint x: 523, startPoint y: 219, endPoint x: 461, endPoint y: 215, distance: 62.2
click at [461, 215] on input "The ATO's new Tax Toolkit for small business owners" at bounding box center [425, 208] width 385 height 27
type input "The ATO's new Tax Toolkit for small businesses"
click at [652, 211] on button "Start" at bounding box center [679, 208] width 103 height 30
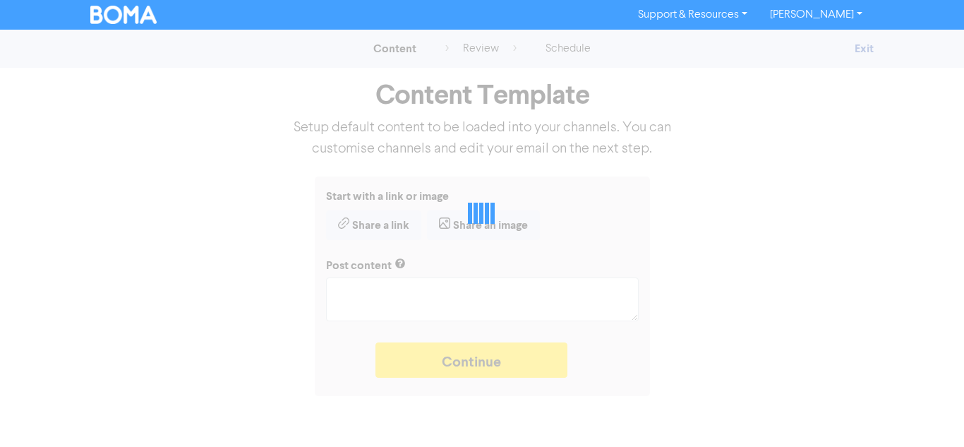
type textarea "x"
type textarea "The ATO’s updated Tax Time toolkit is your 101 guide to business taxes. We’ve s…"
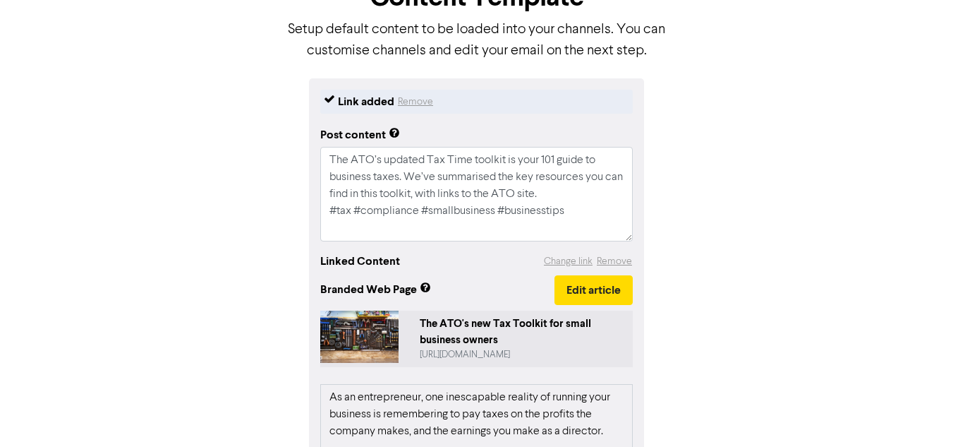
scroll to position [99, 0]
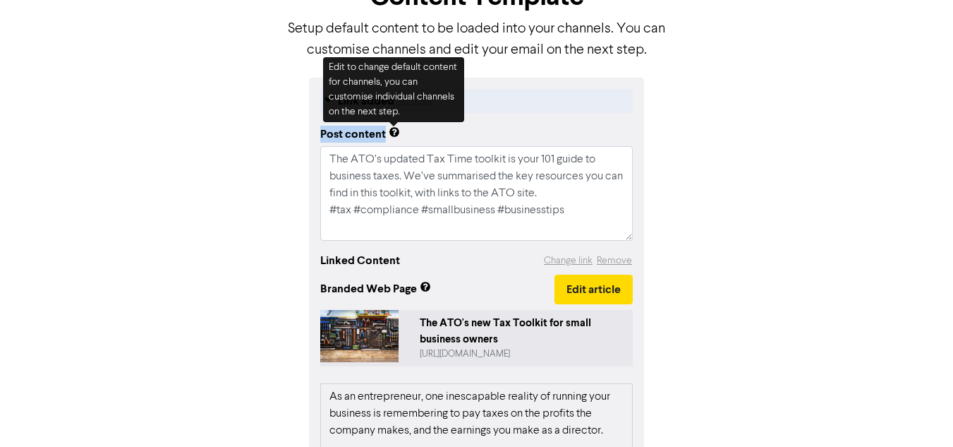
drag, startPoint x: 322, startPoint y: 131, endPoint x: 390, endPoint y: 129, distance: 67.0
click at [390, 129] on div "Post content" at bounding box center [360, 134] width 80 height 17
click at [231, 190] on div "Link added Remove Post content The ATO’s updated Tax Time toolkit is your 101 g…" at bounding box center [477, 409] width 804 height 663
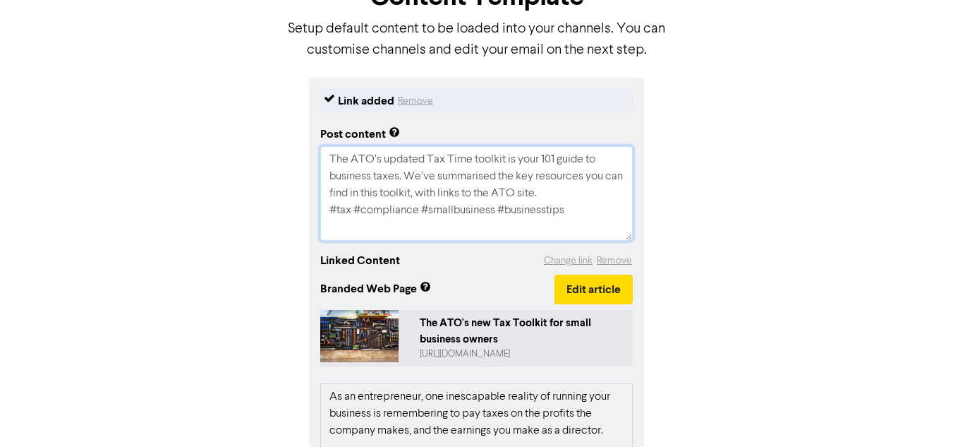
drag, startPoint x: 332, startPoint y: 164, endPoint x: 580, endPoint y: 211, distance: 252.0
click at [580, 211] on textarea "The ATO’s updated Tax Time toolkit is your 101 guide to business taxes. We’ve s…" at bounding box center [476, 193] width 313 height 95
click at [191, 207] on div "Link added Remove Post content The ATO’s updated Tax Time toolkit is your 101 g…" at bounding box center [477, 409] width 804 height 663
click at [577, 210] on textarea "The ATO’s updated Tax Time toolkit is your 101 guide to business taxes. We’ve s…" at bounding box center [476, 193] width 313 height 95
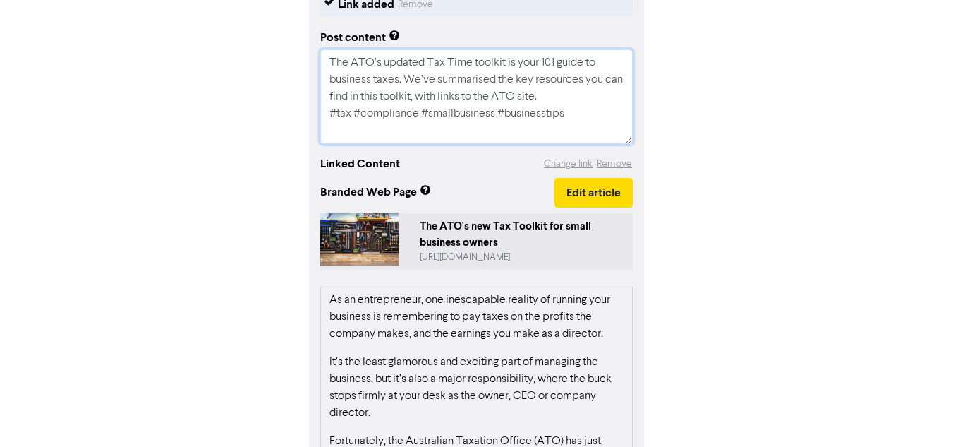
scroll to position [196, 0]
click at [288, 236] on div "Link added Remove Post content The ATO’s updated Tax Time toolkit is your 101 g…" at bounding box center [477, 311] width 804 height 663
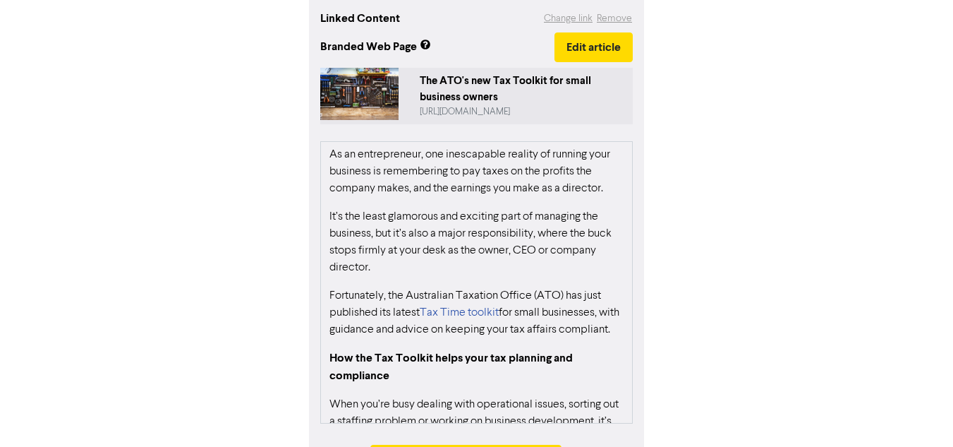
scroll to position [342, 0]
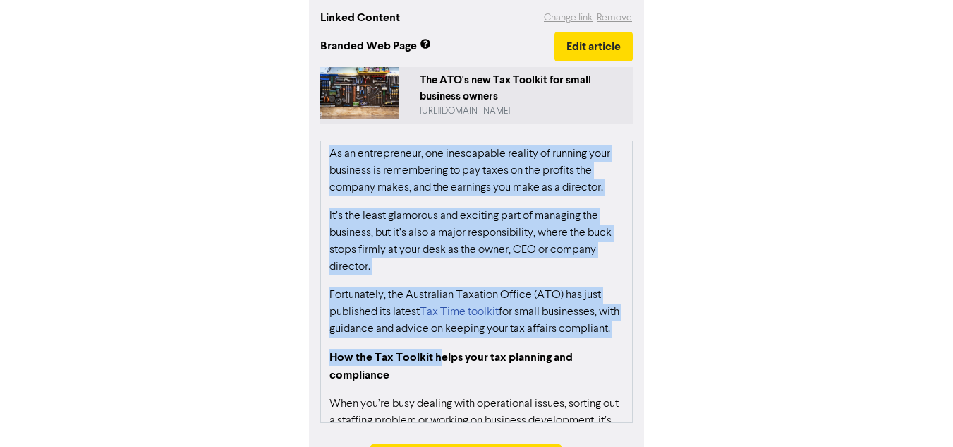
drag, startPoint x: 333, startPoint y: 155, endPoint x: 441, endPoint y: 366, distance: 237.0
click at [441, 366] on div "As an entrepreneur, one inescapable reality of running your business is remembe…" at bounding box center [476, 281] width 313 height 282
click at [441, 366] on p "How the Tax Toolkit helps your tax planning and compliance" at bounding box center [477, 366] width 294 height 35
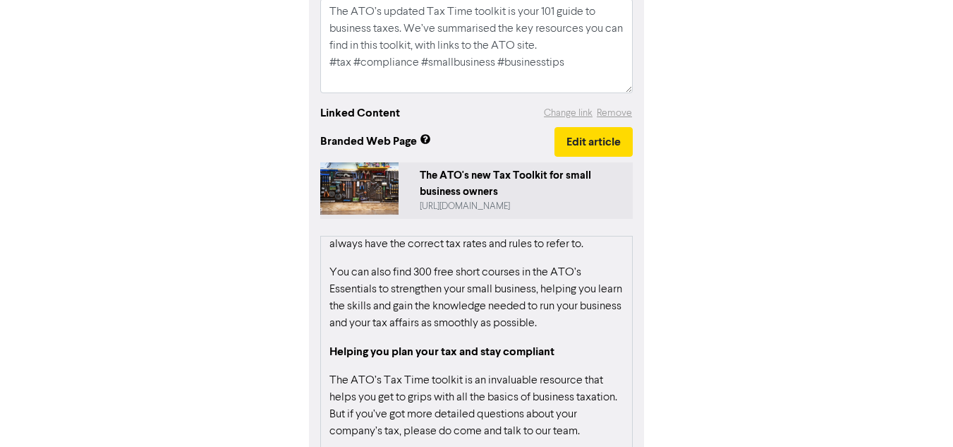
scroll to position [218, 0]
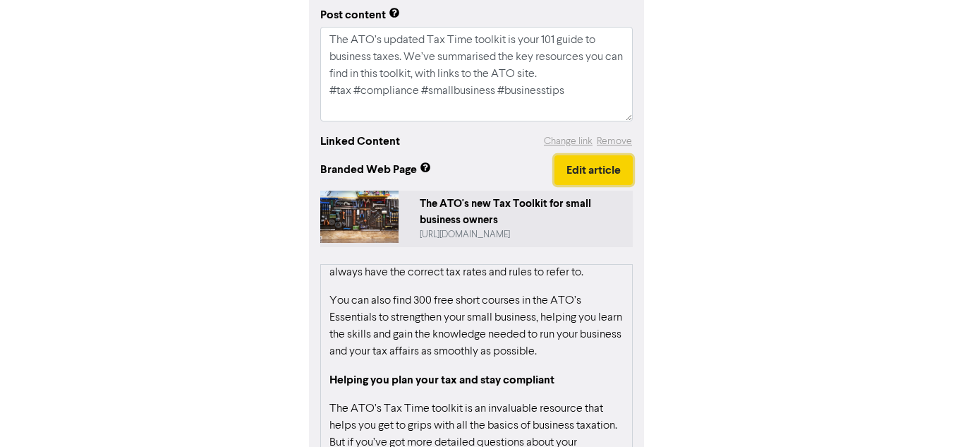
click at [593, 167] on button "Edit article" at bounding box center [594, 170] width 78 height 30
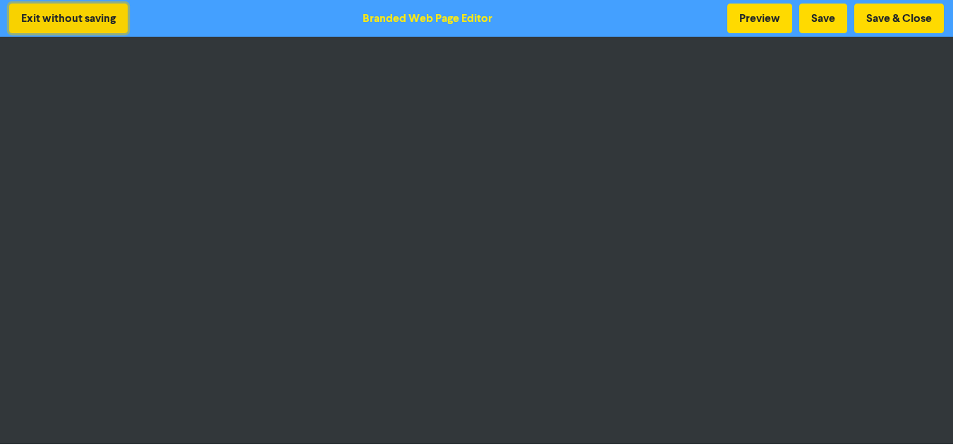
click at [76, 20] on button "Exit without saving" at bounding box center [68, 19] width 119 height 30
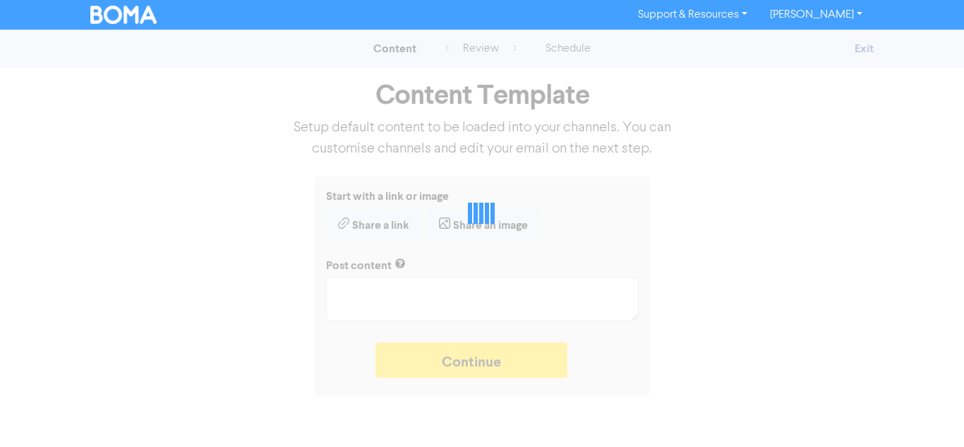
type textarea "x"
type textarea "The ATO’s updated Tax Time toolkit is your 101 guide to business taxes. We’ve s…"
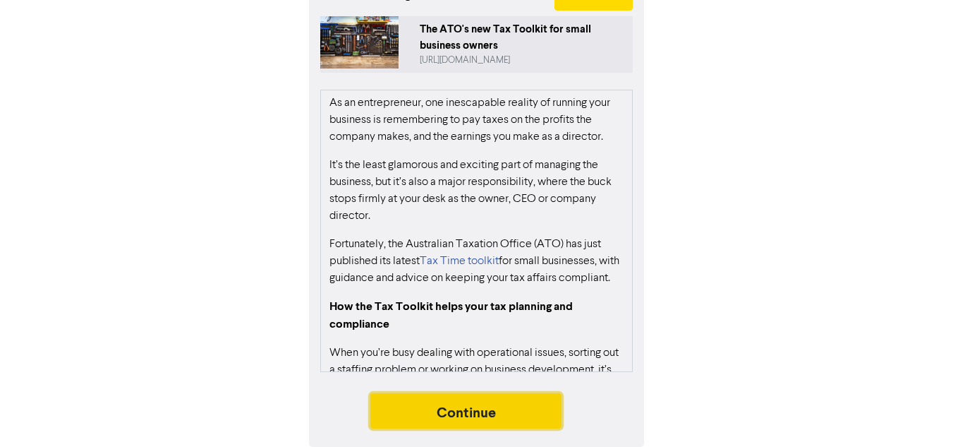
click at [498, 411] on button "Continue" at bounding box center [466, 410] width 192 height 35
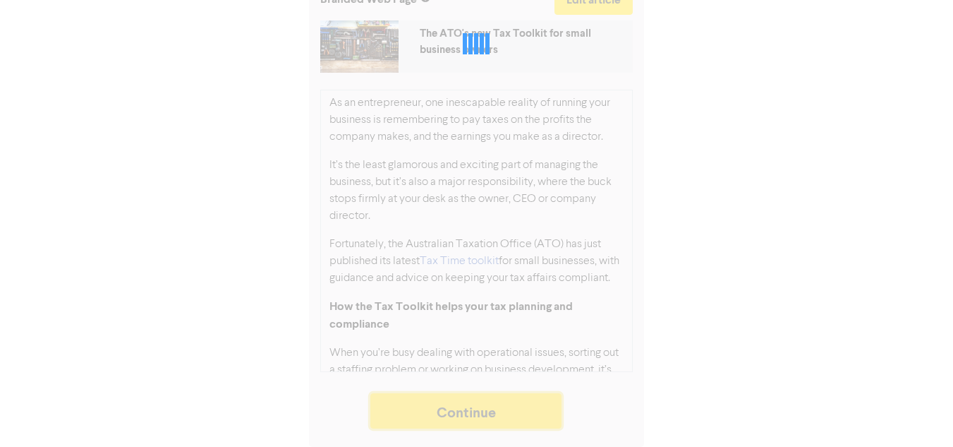
scroll to position [389, 0]
type textarea "x"
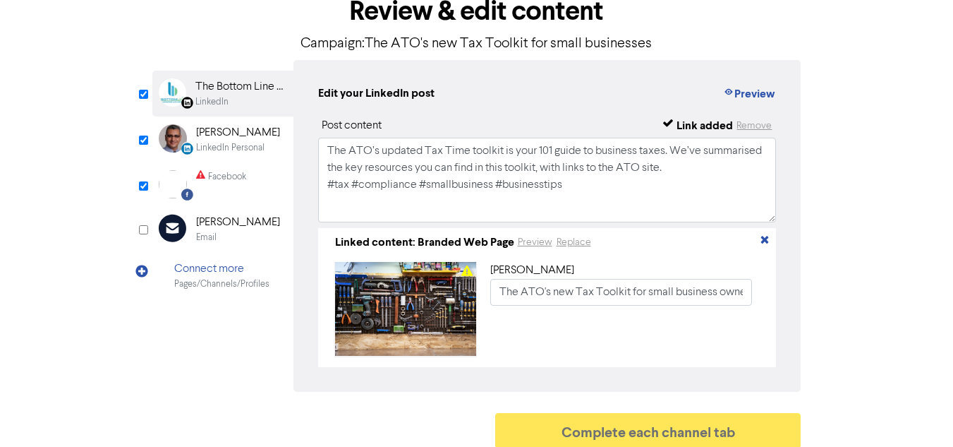
scroll to position [85, 0]
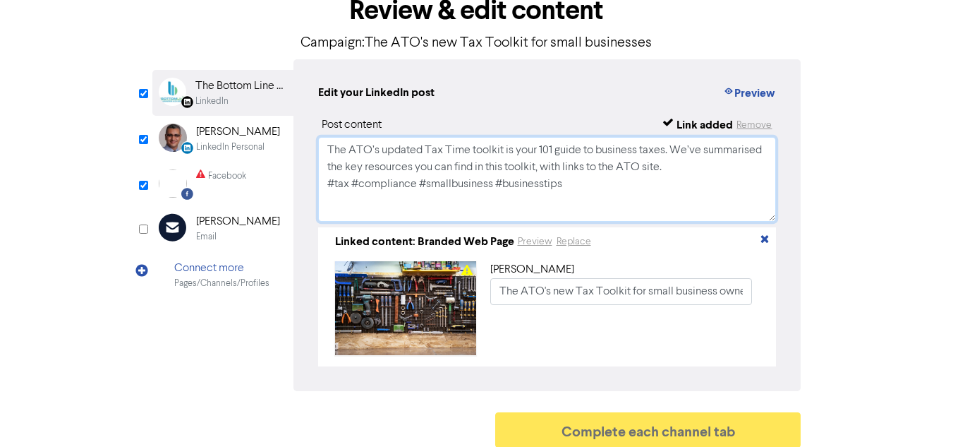
drag, startPoint x: 328, startPoint y: 154, endPoint x: 565, endPoint y: 192, distance: 239.4
click at [565, 192] on textarea "The ATO’s updated Tax Time toolkit is your 101 guide to business taxes. We’ve s…" at bounding box center [547, 179] width 459 height 85
drag, startPoint x: 576, startPoint y: 192, endPoint x: 330, endPoint y: 150, distance: 250.6
click at [330, 150] on textarea "The ATO’s updated Tax Time toolkit is your 101 guide to business taxes. We’ve s…" at bounding box center [547, 179] width 459 height 85
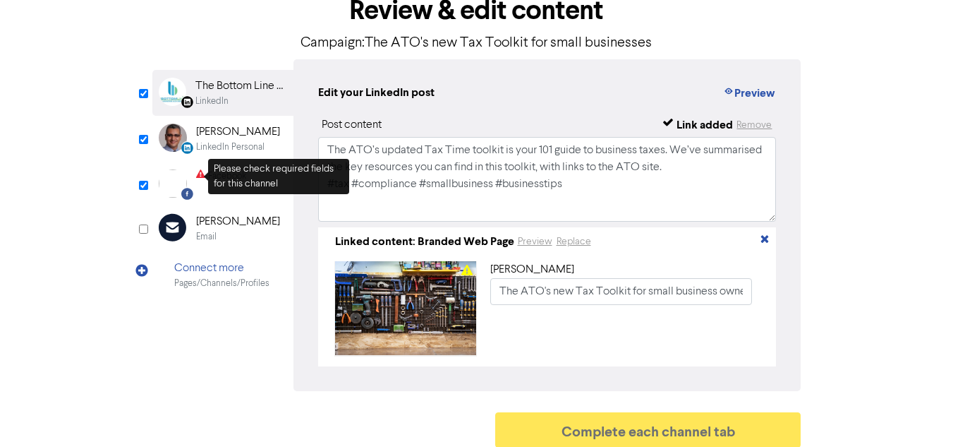
click at [68, 187] on div "< Back content review schedule Exit Review & edit content Campaign: The ATO's n…" at bounding box center [476, 199] width 953 height 509
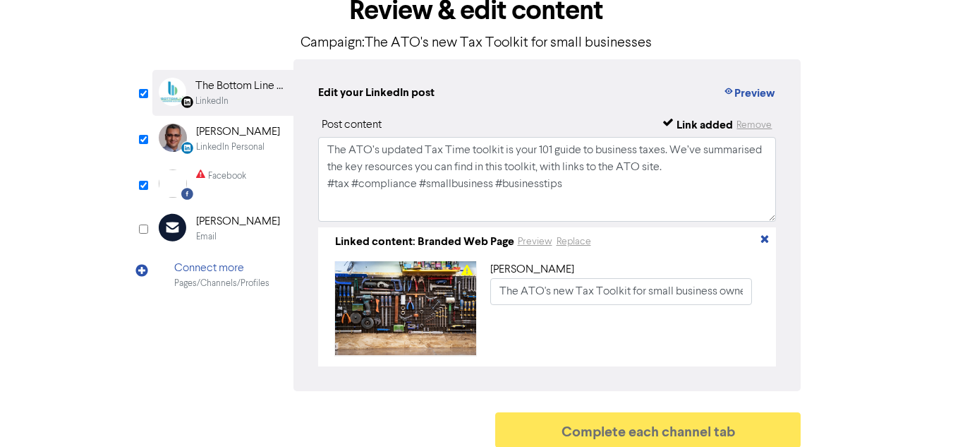
click at [219, 184] on div "Facebook" at bounding box center [221, 183] width 50 height 28
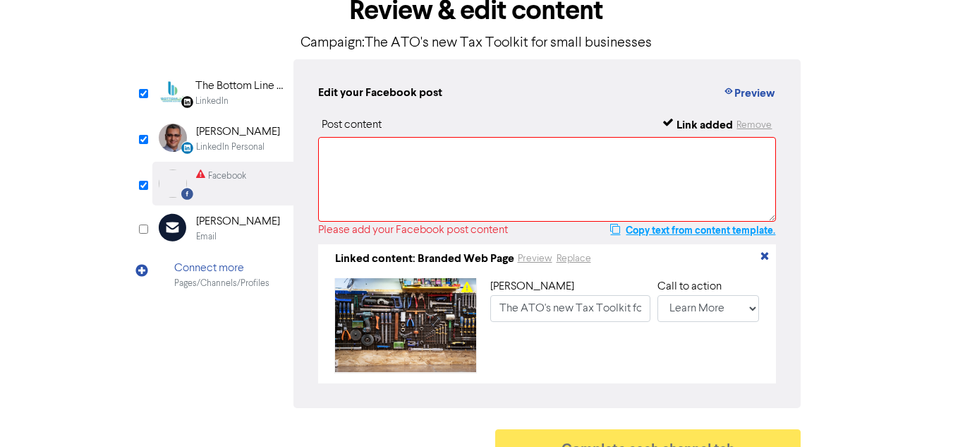
click at [659, 230] on button "Copy text from content template." at bounding box center [693, 230] width 167 height 17
click at [473, 183] on textarea at bounding box center [547, 179] width 459 height 85
paste textarea "The ATO’s updated Tax Time toolkit is your 101 guide to business taxes. We’ve s…"
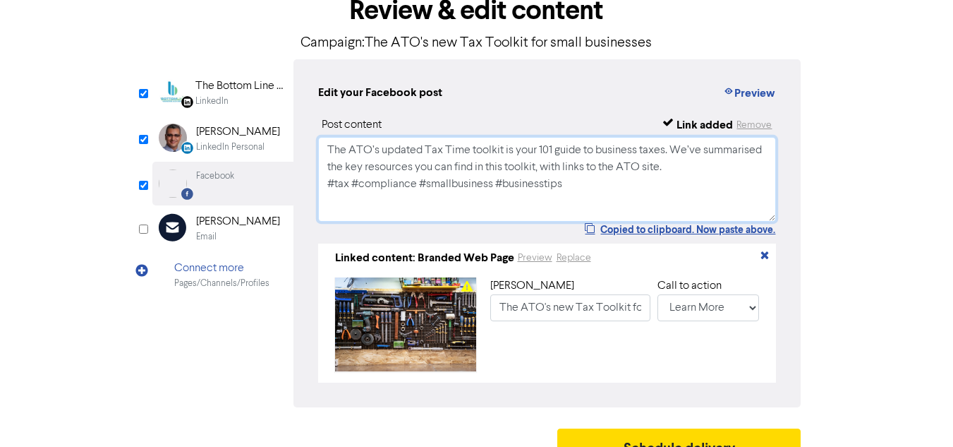
type textarea "The ATO’s updated Tax Time toolkit is your 101 guide to business taxes. We’ve s…"
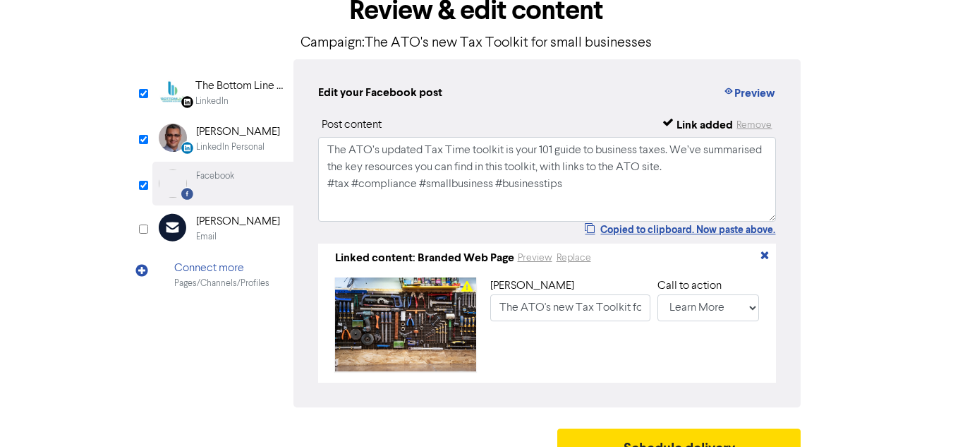
click at [27, 179] on div "< Back content review schedule Exit Review & edit content Campaign: The ATO's n…" at bounding box center [476, 208] width 953 height 526
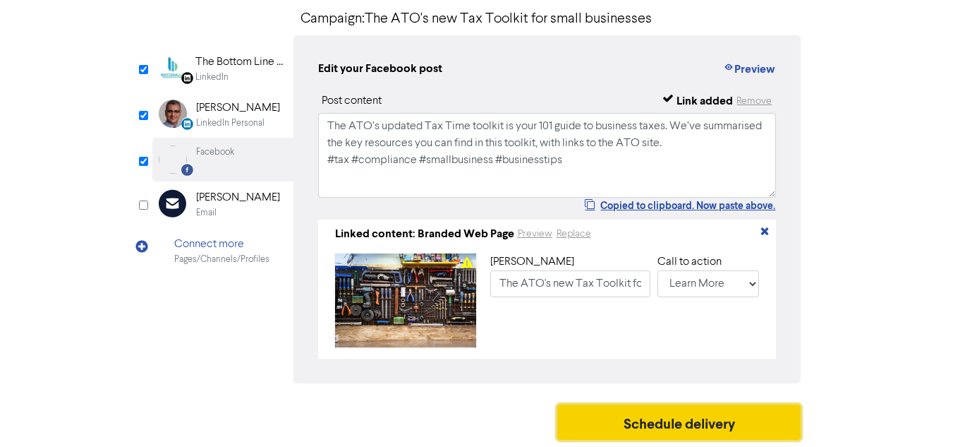
click at [636, 411] on button "Schedule delivery" at bounding box center [679, 421] width 244 height 35
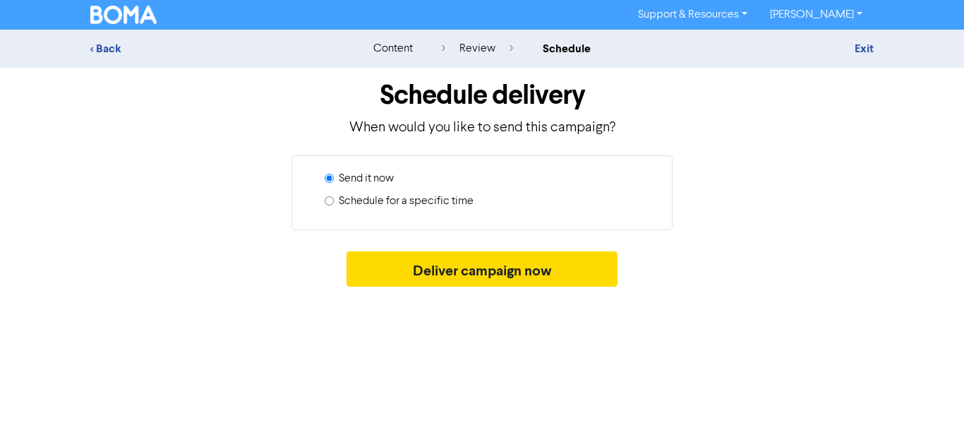
click at [332, 203] on input "Schedule for a specific time" at bounding box center [329, 200] width 9 height 9
radio input "true"
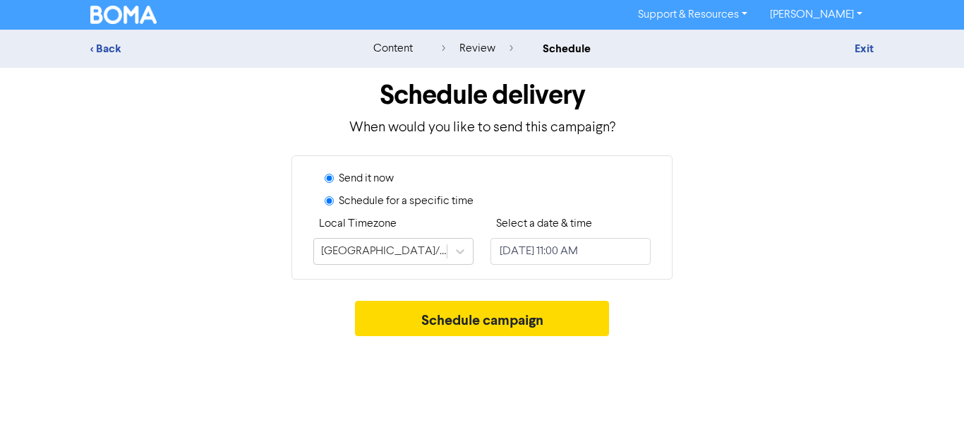
radio input "false"
click at [579, 255] on input "September 10, 2025 11:00 AM" at bounding box center [570, 251] width 160 height 27
select select "8"
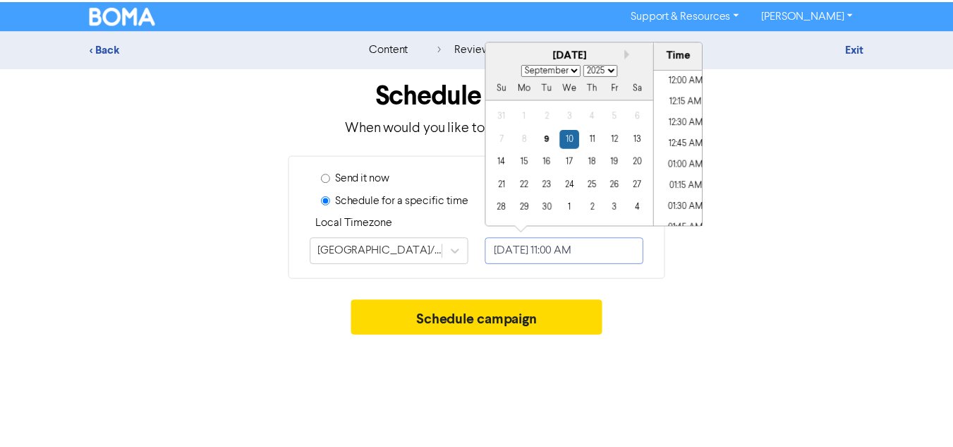
scroll to position [864, 0]
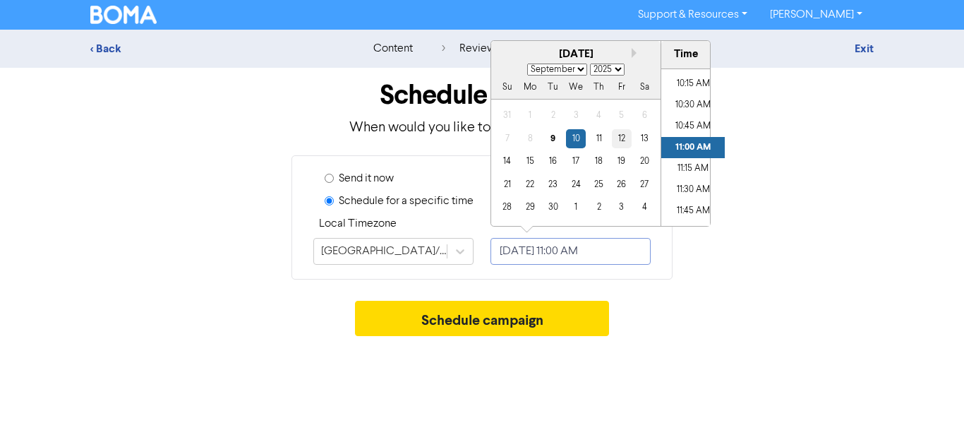
click at [615, 139] on div "12" at bounding box center [621, 138] width 19 height 19
click at [682, 128] on li "10:45 AM" at bounding box center [693, 126] width 64 height 21
type input "September 12, 2025 10:45 AM"
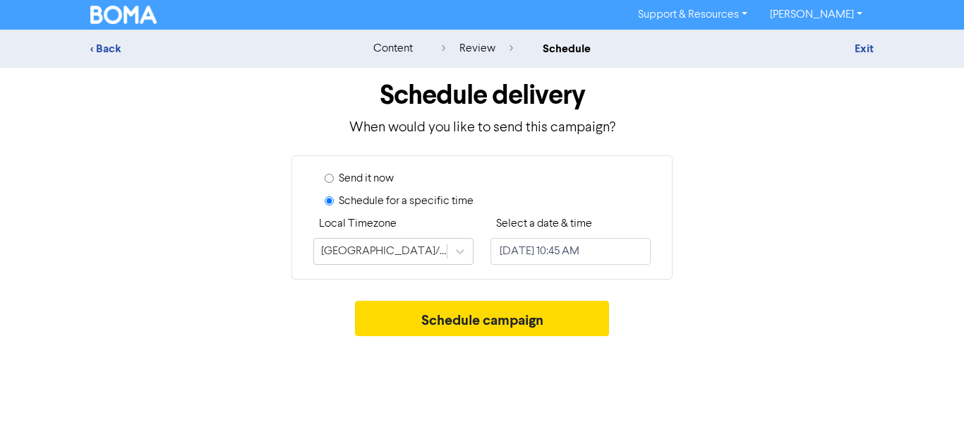
click at [747, 313] on div "Schedule campaign" at bounding box center [481, 322] width 783 height 42
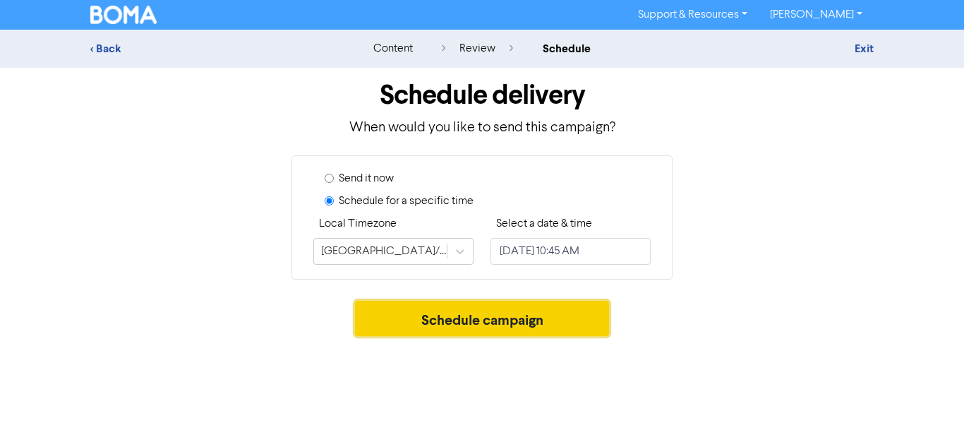
click at [497, 322] on button "Schedule campaign" at bounding box center [482, 318] width 255 height 35
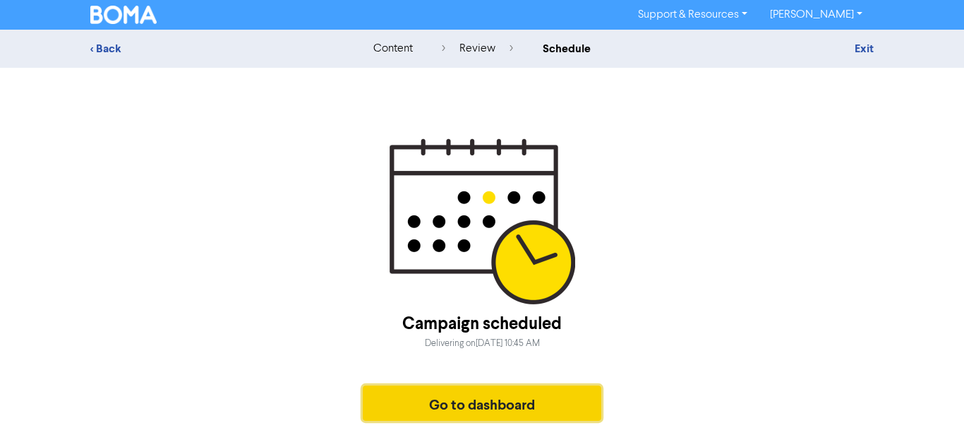
click at [457, 413] on button "Go to dashboard" at bounding box center [482, 402] width 239 height 35
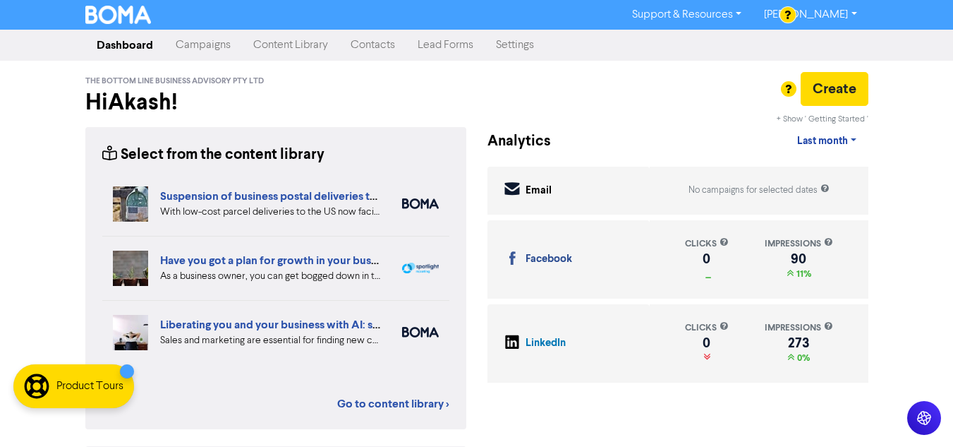
click at [195, 46] on link "Campaigns" at bounding box center [203, 45] width 78 height 28
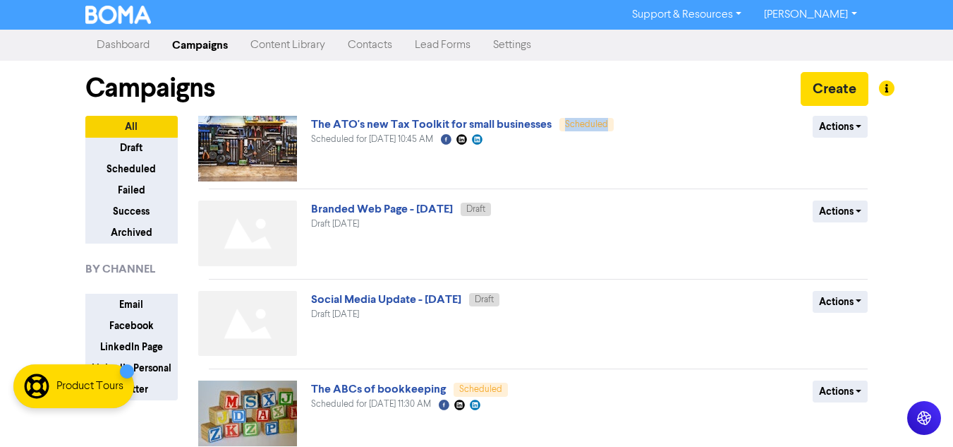
drag, startPoint x: 625, startPoint y: 129, endPoint x: 567, endPoint y: 128, distance: 57.9
click at [567, 128] on div "The ATO's new Tax Toolkit for small businesses Scheduled Scheduled for Septembe…" at bounding box center [481, 149] width 340 height 66
click at [574, 168] on div "The ATO's new Tax Toolkit for small businesses Scheduled Scheduled for Septembe…" at bounding box center [481, 149] width 340 height 66
click at [851, 136] on button "Actions" at bounding box center [841, 127] width 56 height 22
click at [763, 138] on div "Actions Revert to draft Duplicate" at bounding box center [765, 149] width 227 height 66
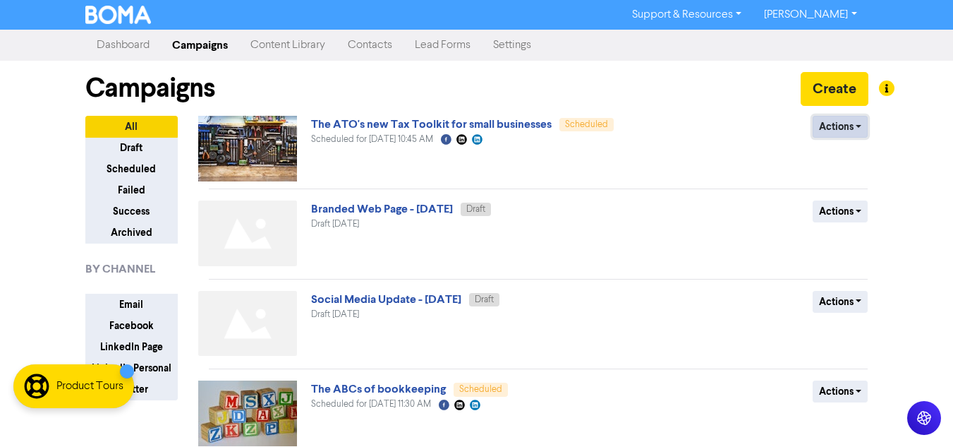
click at [851, 128] on button "Actions" at bounding box center [841, 127] width 56 height 22
click at [839, 154] on button "Revert to draft" at bounding box center [869, 156] width 111 height 23
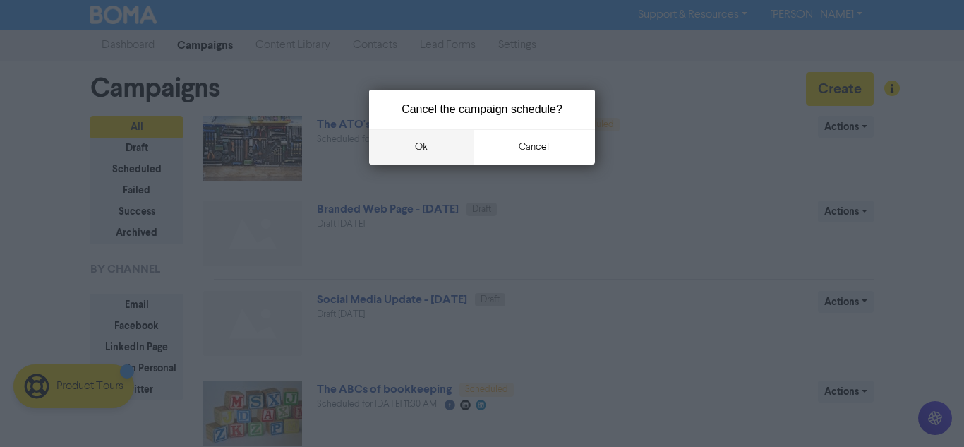
click at [407, 143] on button "ok" at bounding box center [421, 146] width 104 height 35
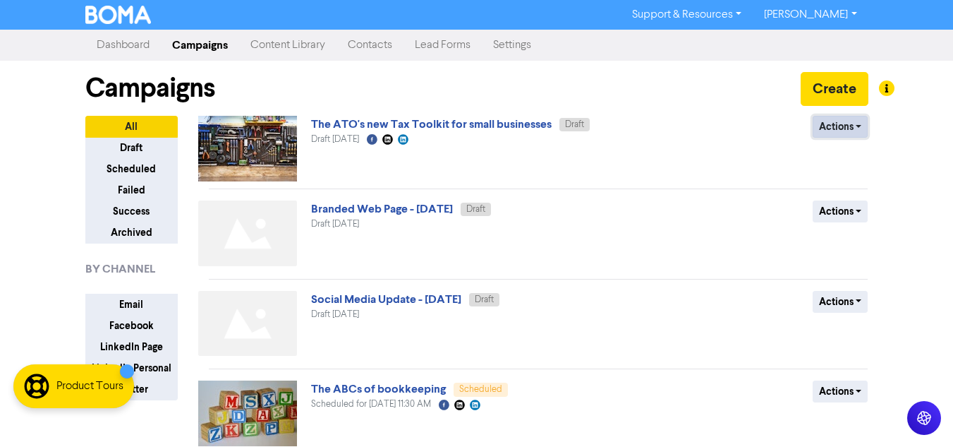
click at [835, 133] on button "Actions" at bounding box center [841, 127] width 56 height 22
click at [840, 157] on div "Actions Delete Duplicate Rename Archive" at bounding box center [765, 149] width 227 height 66
click at [836, 117] on button "Actions" at bounding box center [841, 127] width 56 height 22
click at [834, 152] on div "Actions Delete Duplicate Rename Archive" at bounding box center [765, 149] width 227 height 66
click at [834, 126] on button "Actions" at bounding box center [841, 127] width 56 height 22
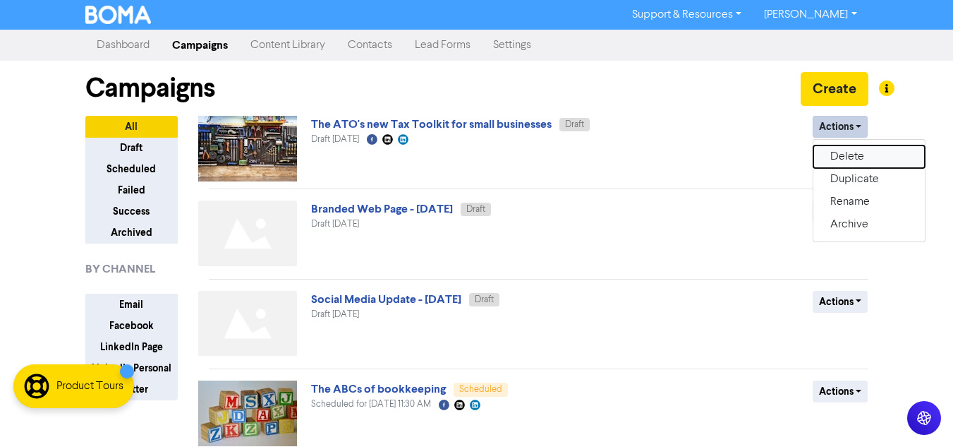
click at [835, 159] on button "Delete" at bounding box center [869, 156] width 111 height 23
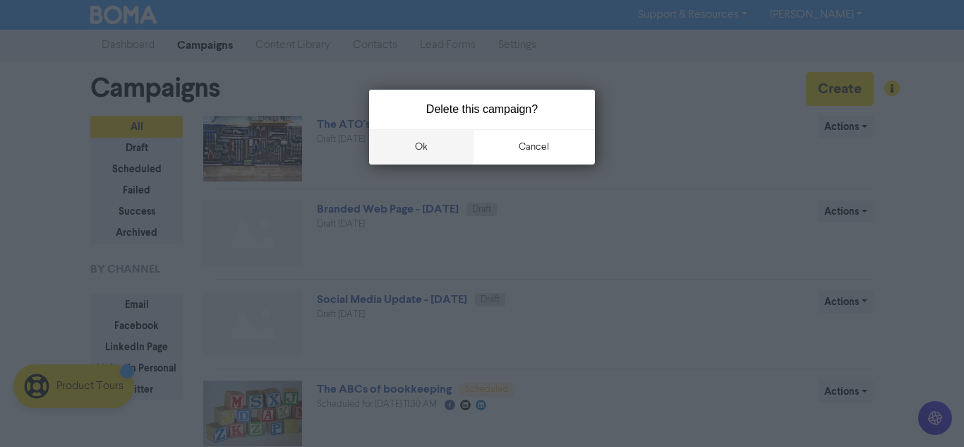
click at [440, 148] on button "ok" at bounding box center [421, 146] width 104 height 35
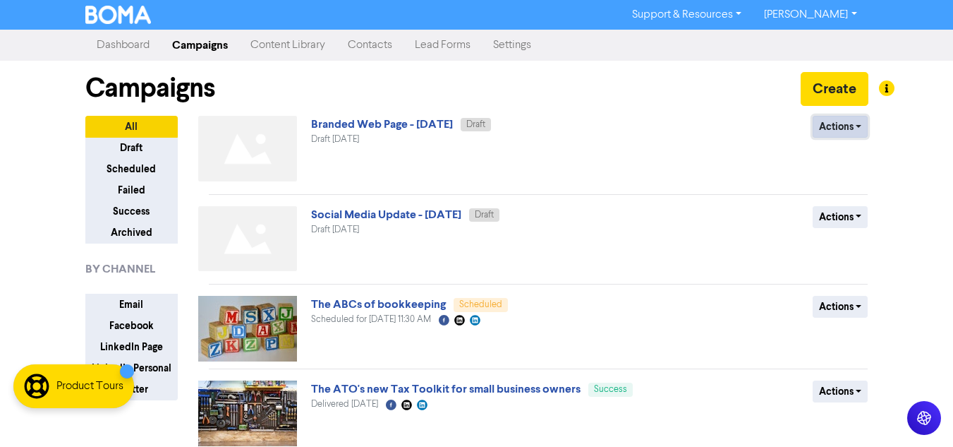
click at [833, 131] on button "Actions" at bounding box center [841, 127] width 56 height 22
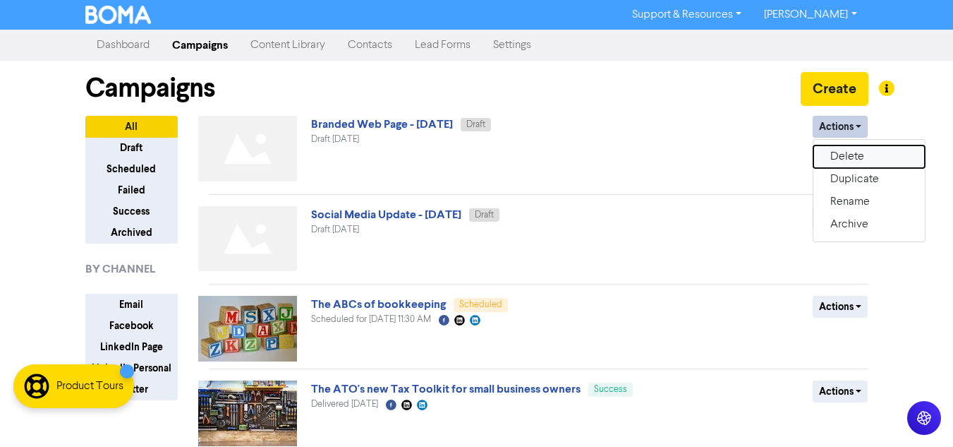
click at [850, 162] on button "Delete" at bounding box center [869, 156] width 111 height 23
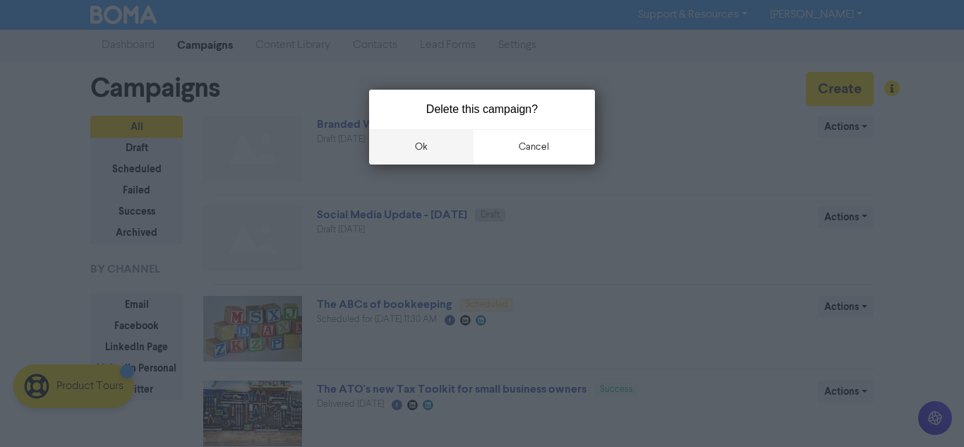
click at [442, 147] on button "ok" at bounding box center [421, 146] width 104 height 35
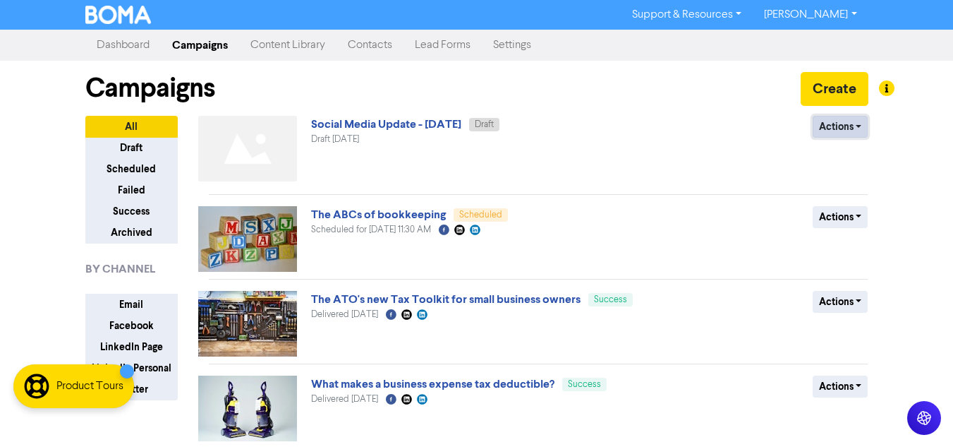
click at [833, 131] on button "Actions" at bounding box center [841, 127] width 56 height 22
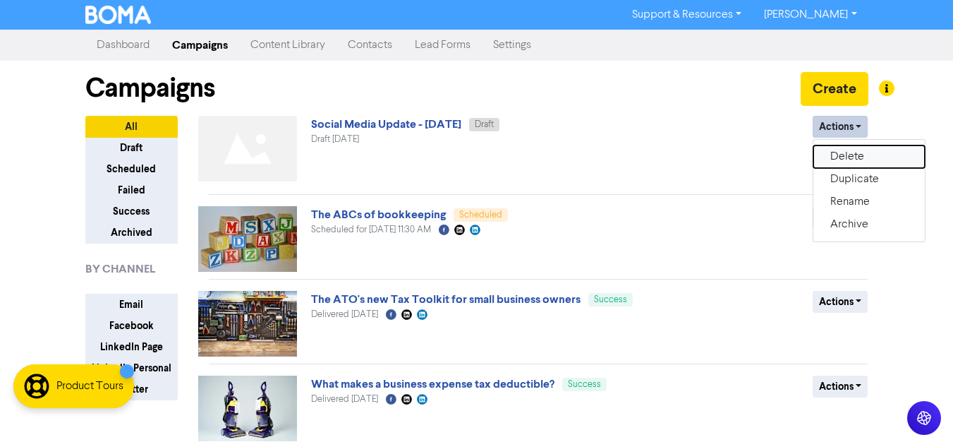
click at [834, 155] on button "Delete" at bounding box center [869, 156] width 111 height 23
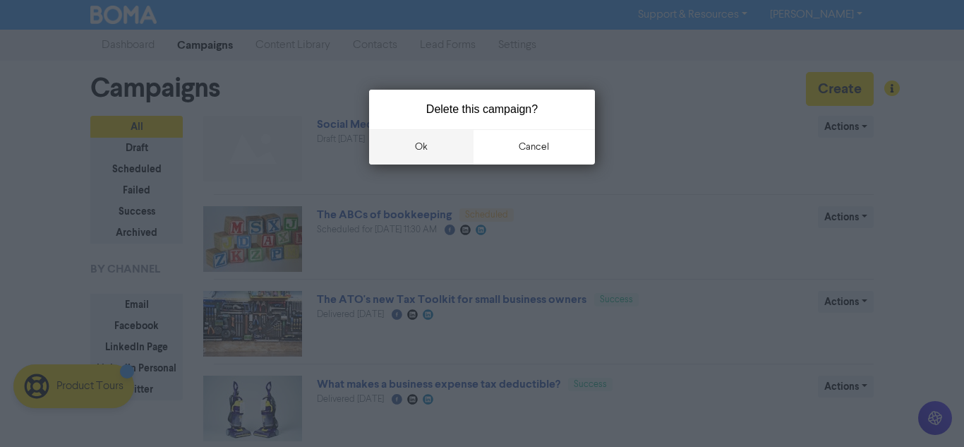
click at [426, 147] on button "ok" at bounding box center [421, 146] width 104 height 35
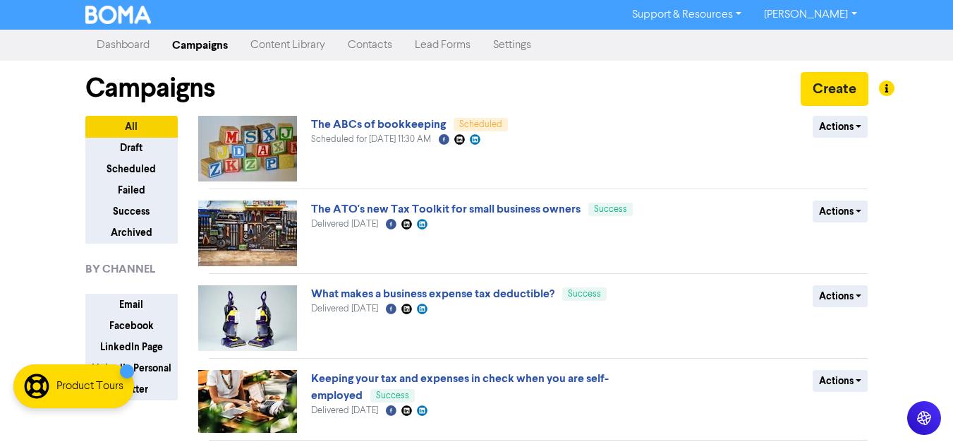
click at [286, 47] on link "Content Library" at bounding box center [287, 45] width 97 height 28
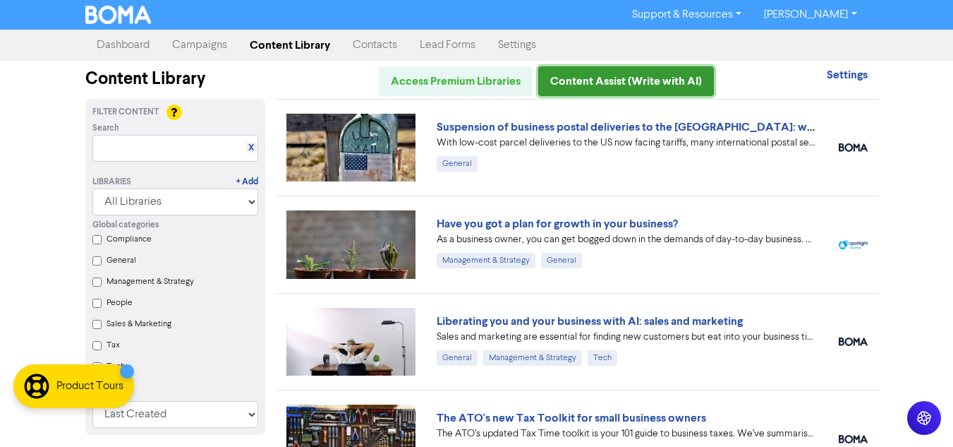
click at [591, 82] on link "Content Assist (Write with AI)" at bounding box center [626, 81] width 176 height 30
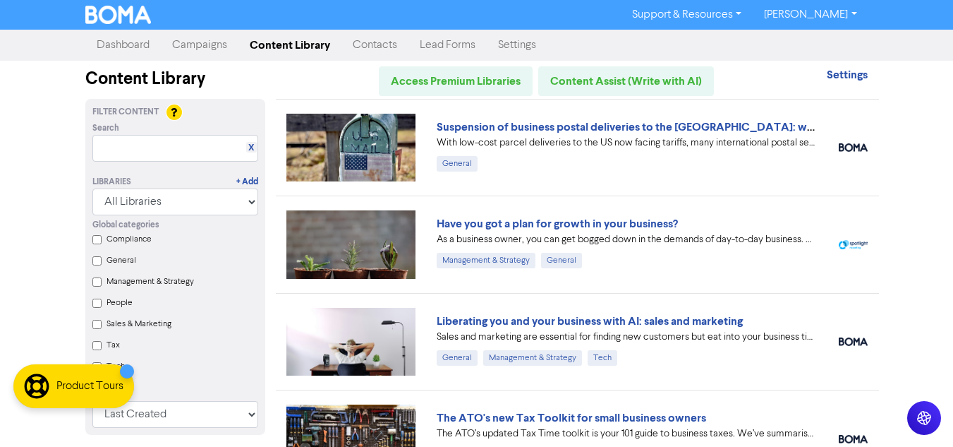
click at [271, 80] on div "Content Library" at bounding box center [175, 81] width 201 height 30
click at [117, 45] on link "Dashboard" at bounding box center [123, 45] width 76 height 28
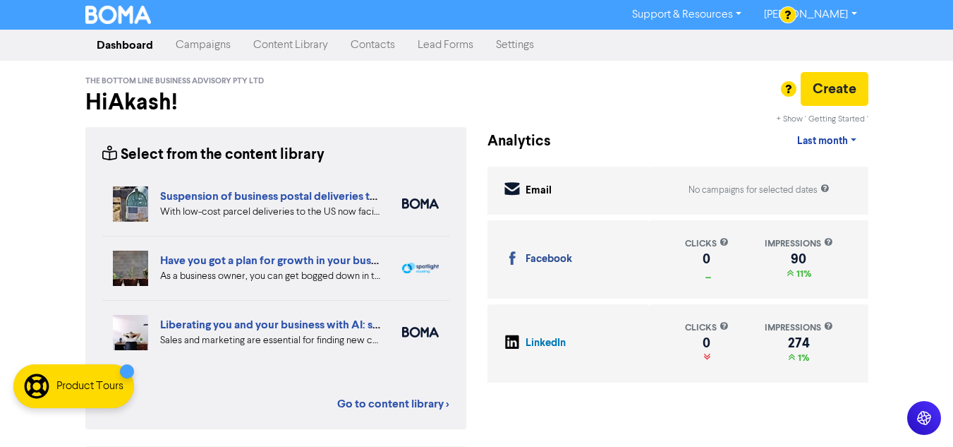
click at [838, 89] on div at bounding box center [476, 223] width 953 height 447
click at [828, 90] on button "Create" at bounding box center [835, 89] width 68 height 34
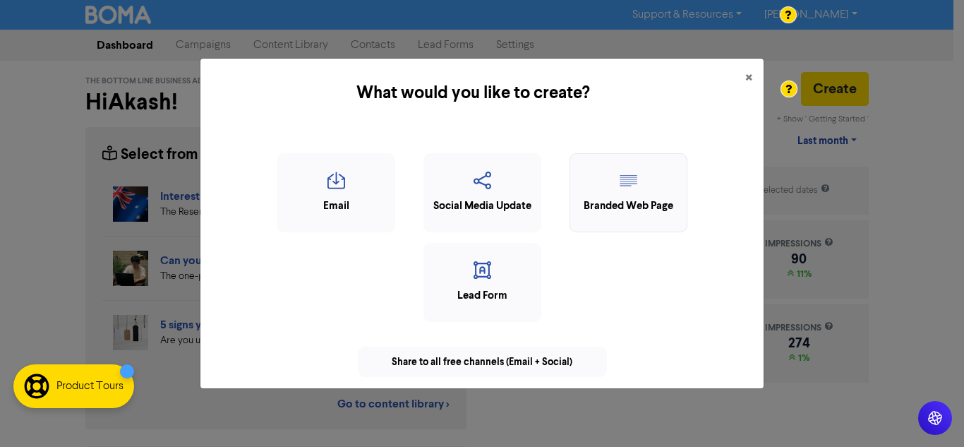
click at [631, 195] on icon "button" at bounding box center [628, 184] width 102 height 27
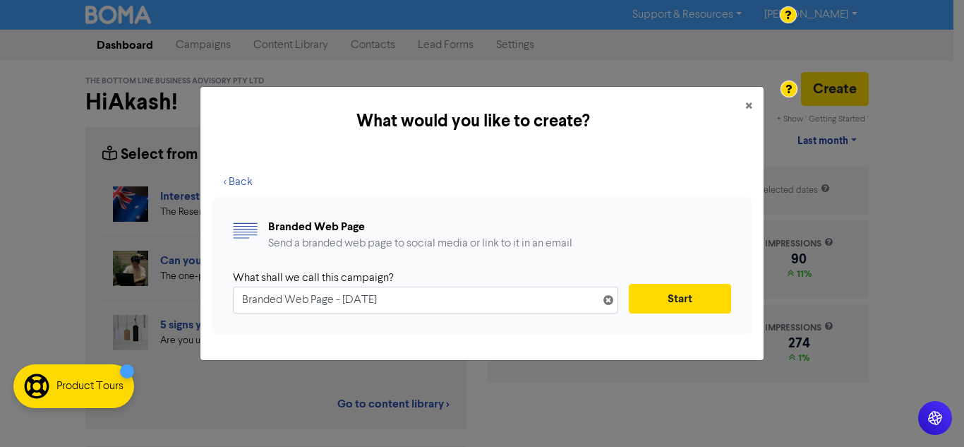
drag, startPoint x: 437, startPoint y: 301, endPoint x: 182, endPoint y: 273, distance: 256.9
click at [182, 273] on div "What would you like to create? × < Back Branded Web Page Send a branded web pag…" at bounding box center [482, 223] width 964 height 447
type input "Top 3 Tax tips for individuals"
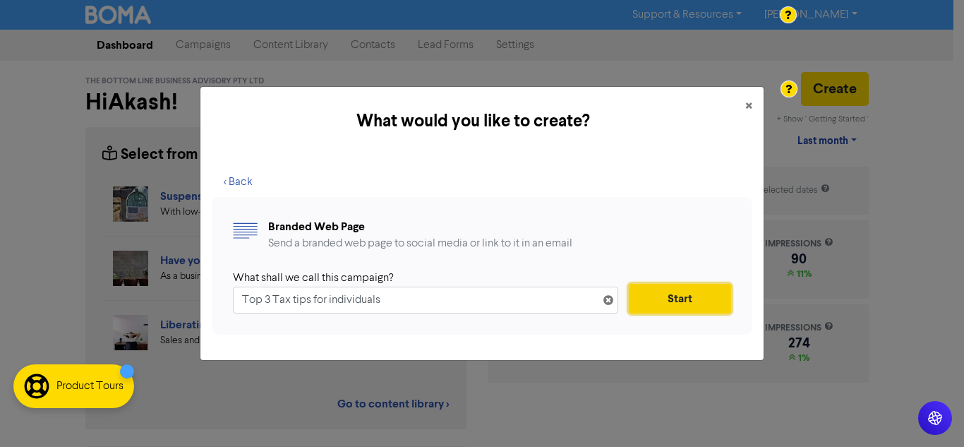
click at [656, 289] on button "Start" at bounding box center [680, 299] width 102 height 30
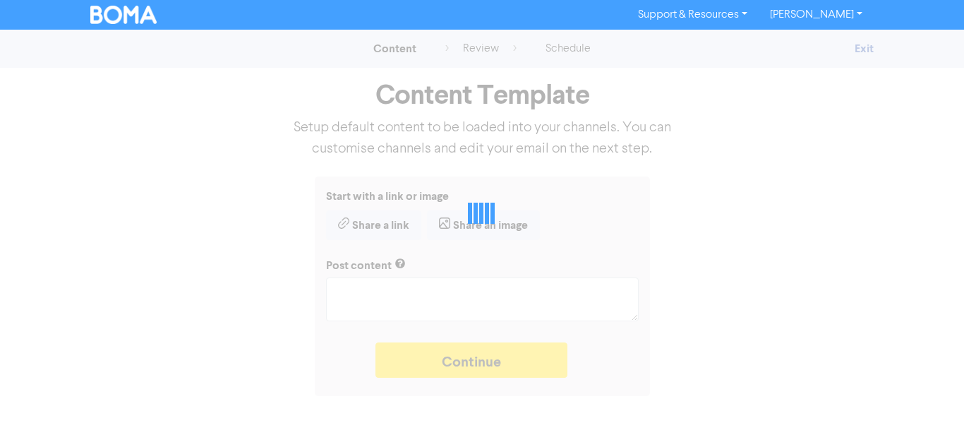
type textarea "x"
type textarea "Write your summary intro here..."
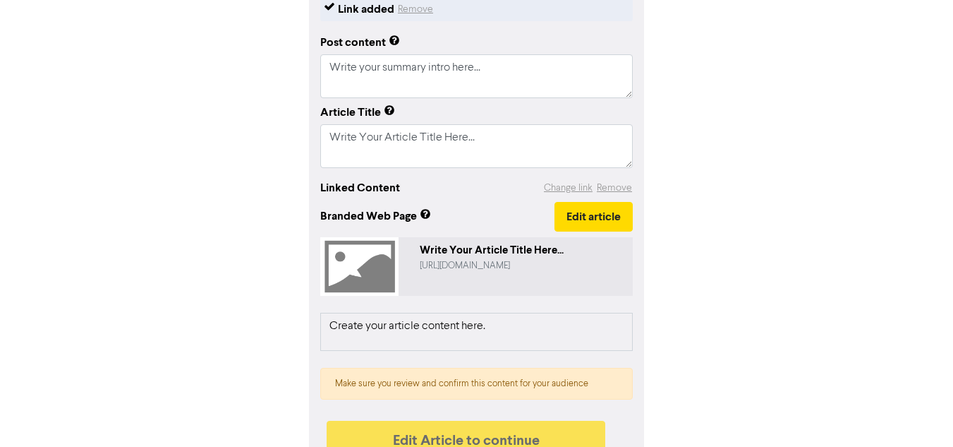
scroll to position [191, 0]
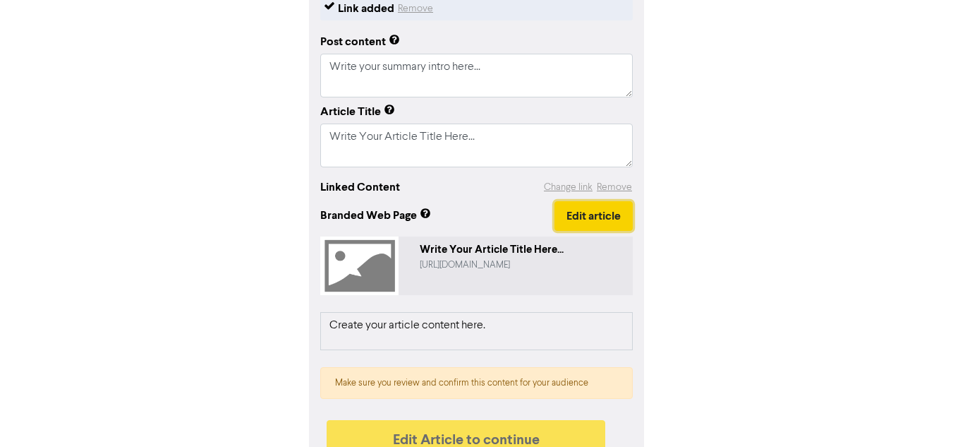
click at [587, 217] on button "Edit article" at bounding box center [594, 216] width 78 height 30
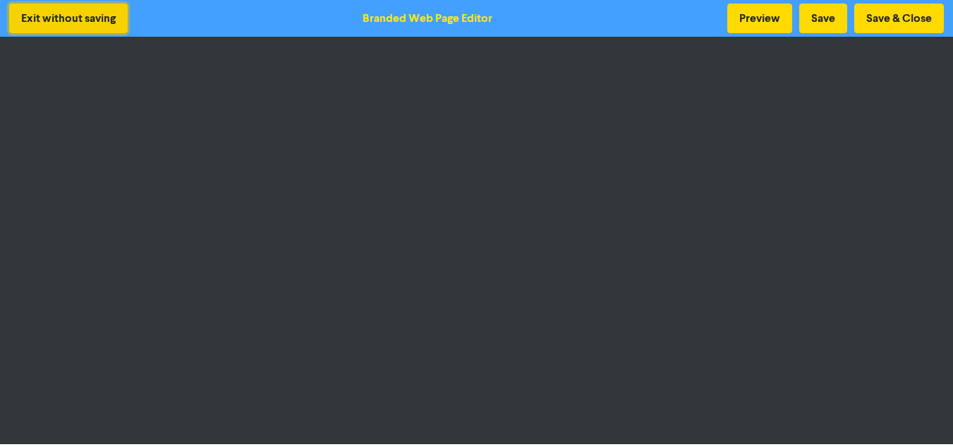
click at [72, 15] on button "Exit without saving" at bounding box center [68, 19] width 119 height 30
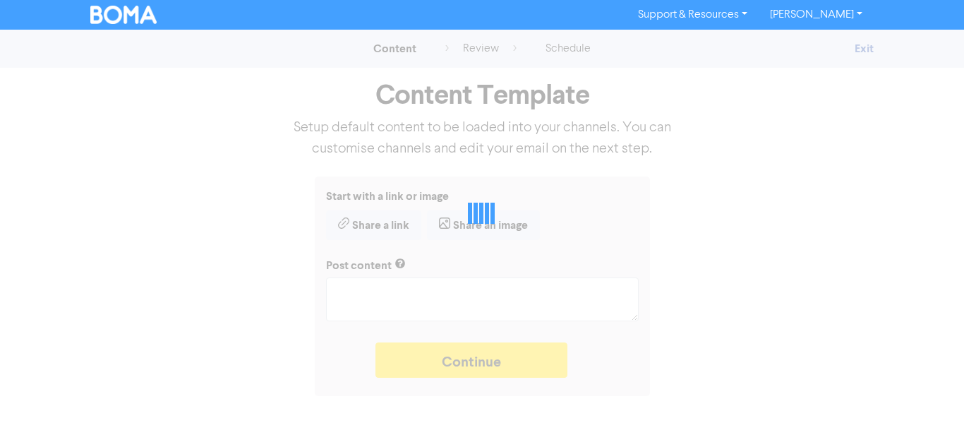
type textarea "x"
type textarea "Write your summary intro here..."
type textarea "x"
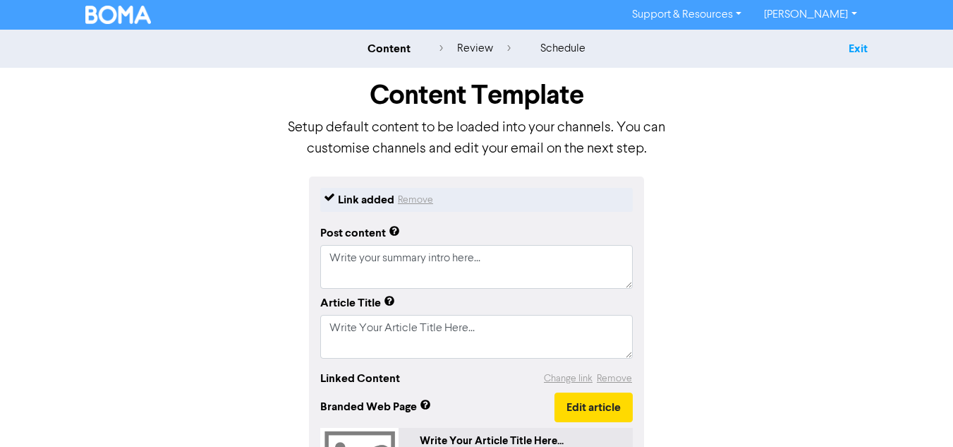
click at [862, 44] on link "Exit" at bounding box center [858, 49] width 19 height 14
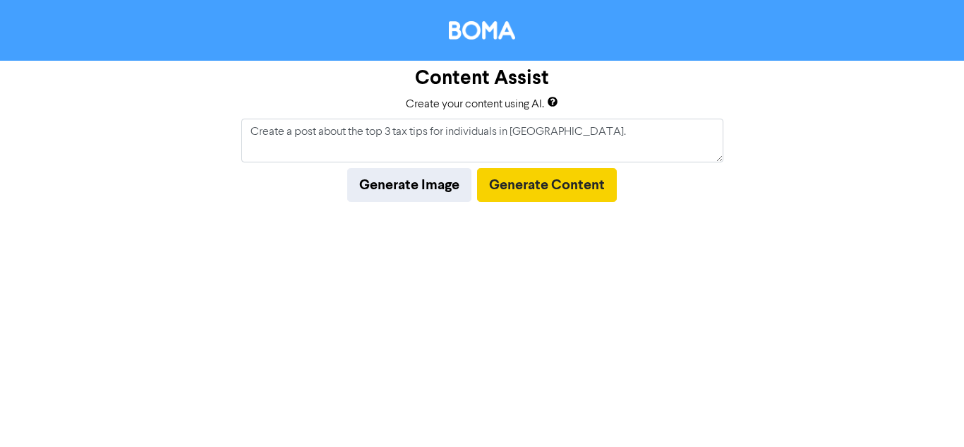
type textarea "Create a post about the top 3 tax tips for individuals in [GEOGRAPHIC_DATA]."
click at [512, 189] on button "Generate Content" at bounding box center [547, 185] width 140 height 34
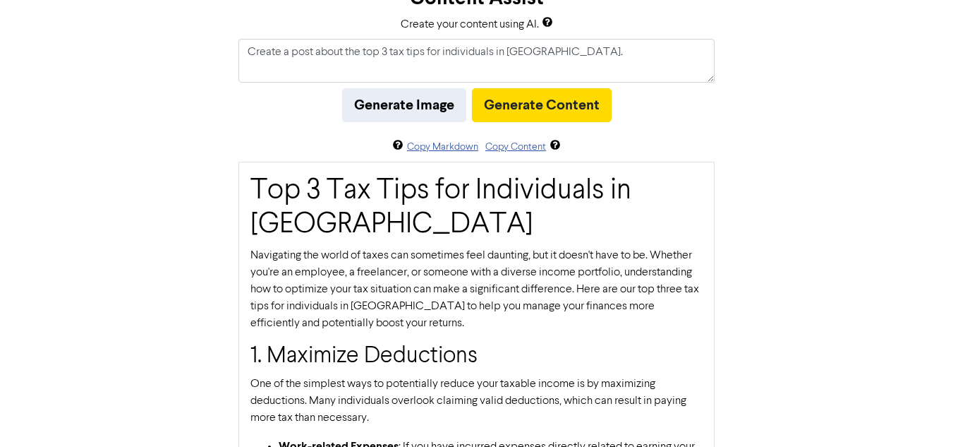
scroll to position [80, 0]
click at [255, 193] on h1 "Top 3 Tax Tips for Individuals in [GEOGRAPHIC_DATA]" at bounding box center [476, 207] width 453 height 68
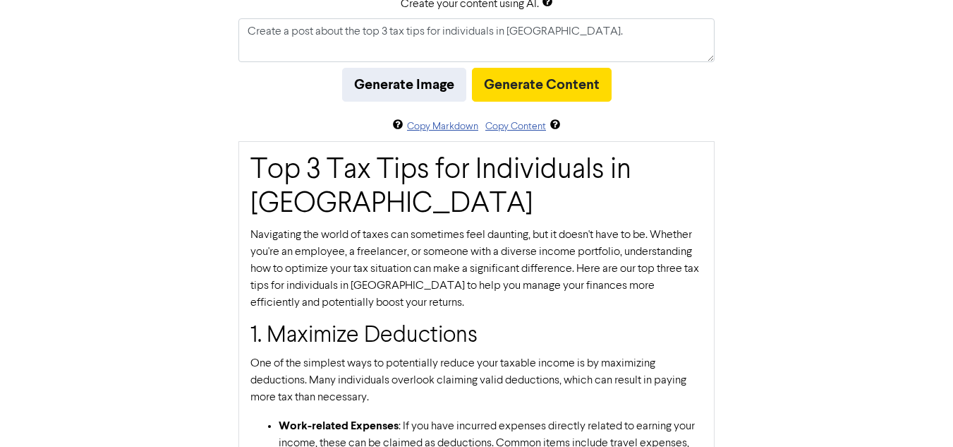
scroll to position [99, 0]
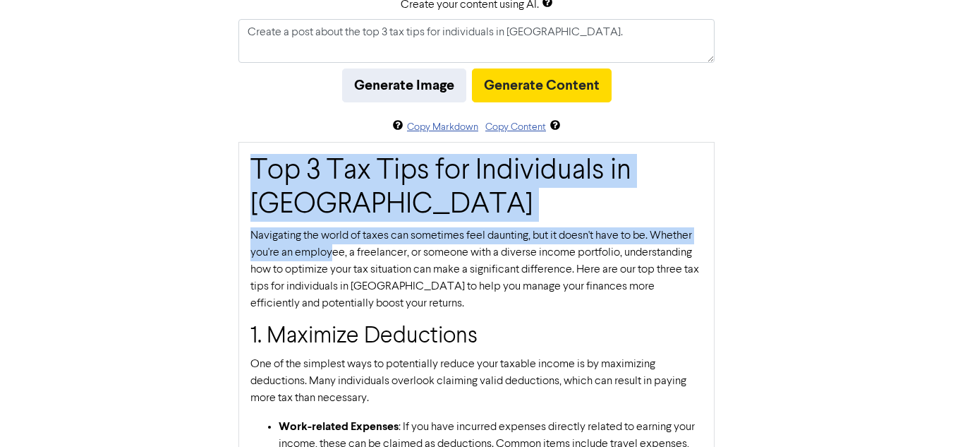
drag, startPoint x: 257, startPoint y: 166, endPoint x: 283, endPoint y: 250, distance: 88.6
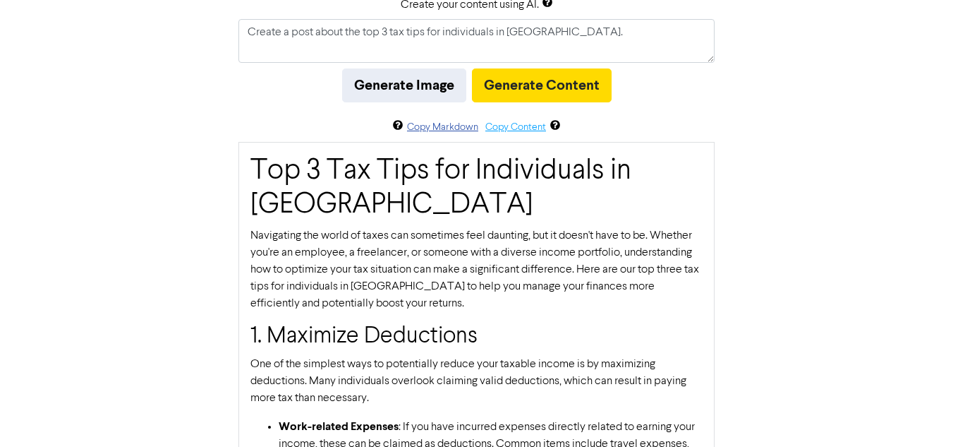
click at [532, 132] on button "Copy Content" at bounding box center [516, 127] width 62 height 16
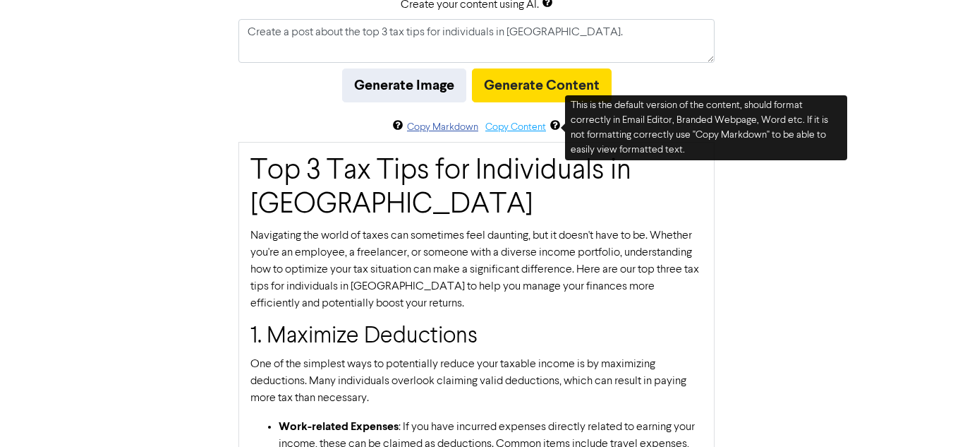
click at [511, 128] on button "Copy Content" at bounding box center [516, 127] width 62 height 16
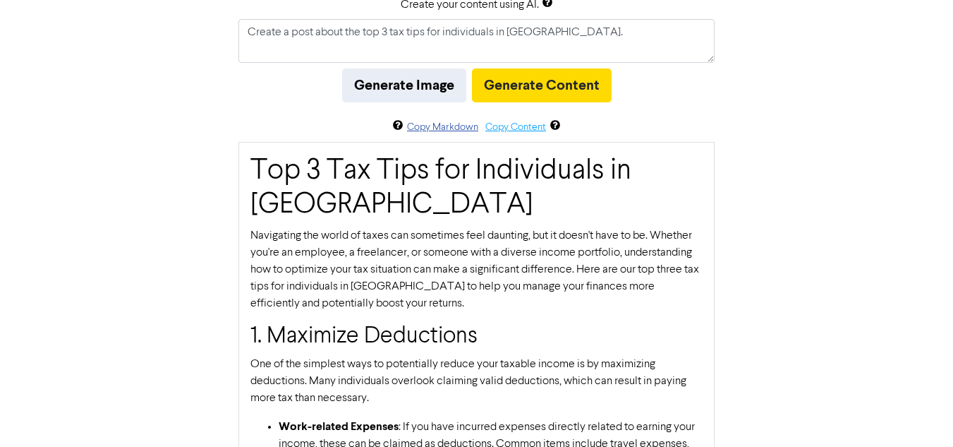
click at [511, 128] on button "Copy Content" at bounding box center [516, 127] width 62 height 16
